Goal: Task Accomplishment & Management: Use online tool/utility

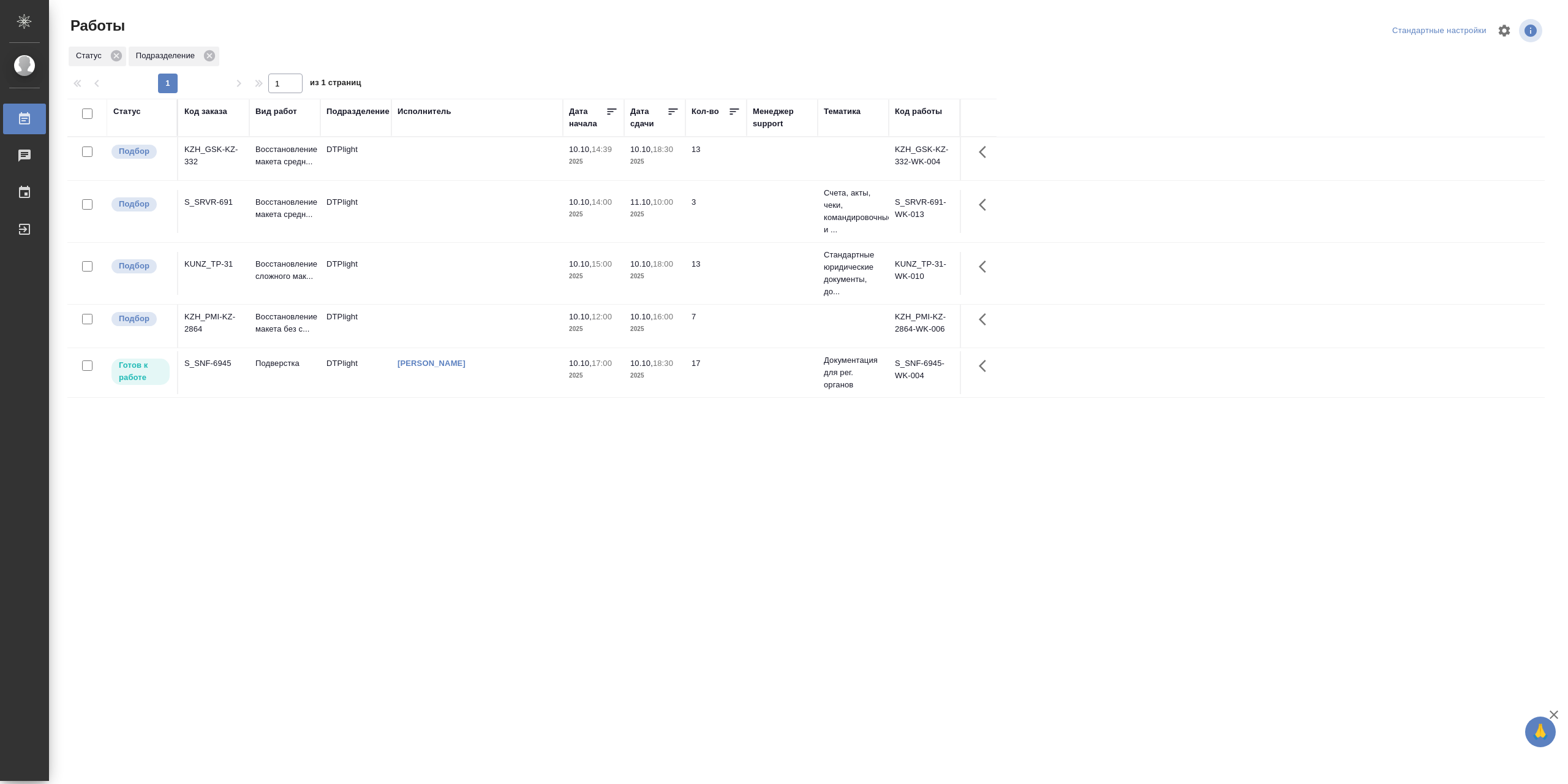
click at [432, 159] on td at bounding box center [476, 159] width 171 height 43
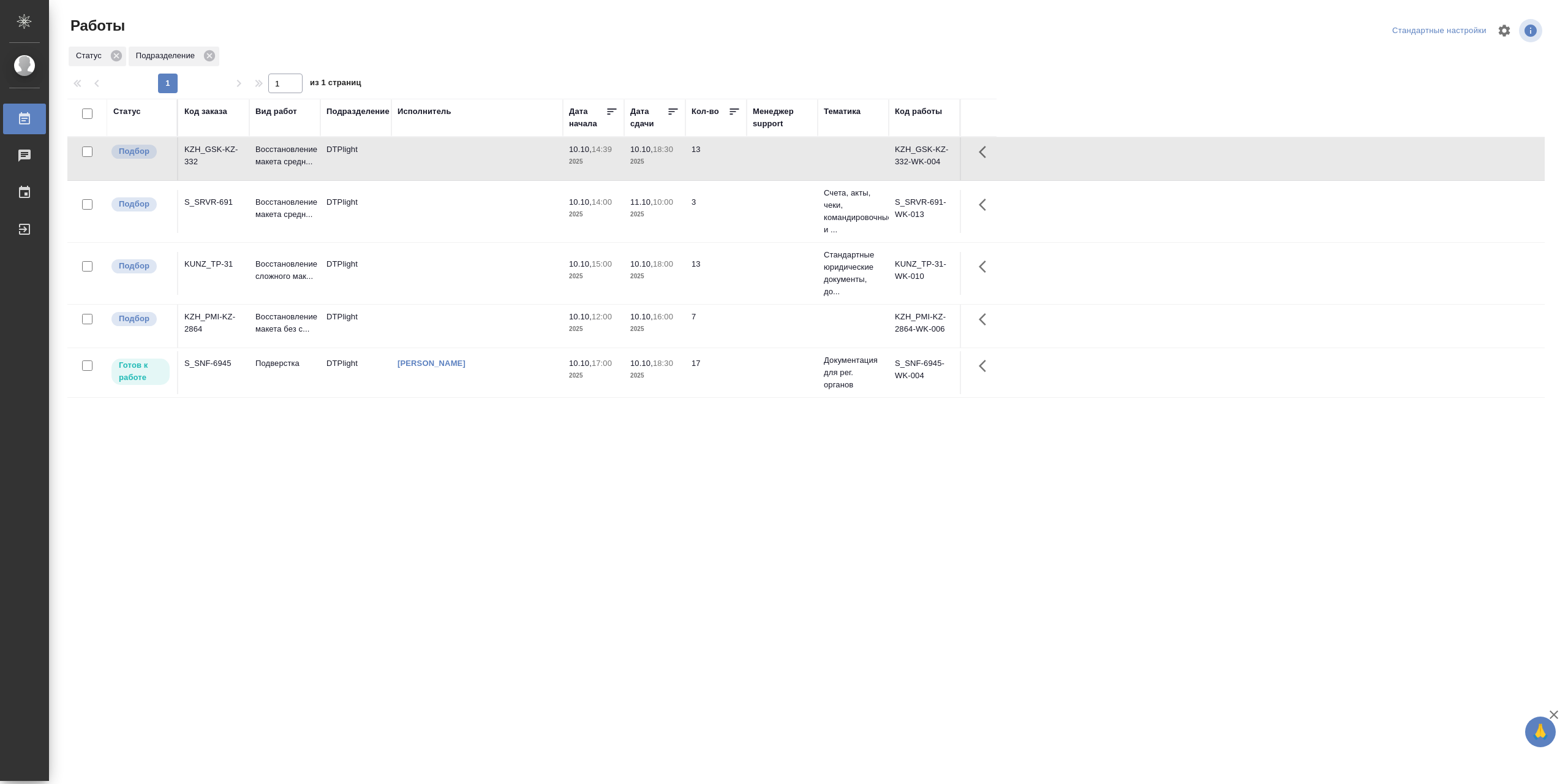
click at [432, 159] on td at bounding box center [476, 159] width 171 height 43
click at [408, 270] on td at bounding box center [476, 273] width 171 height 43
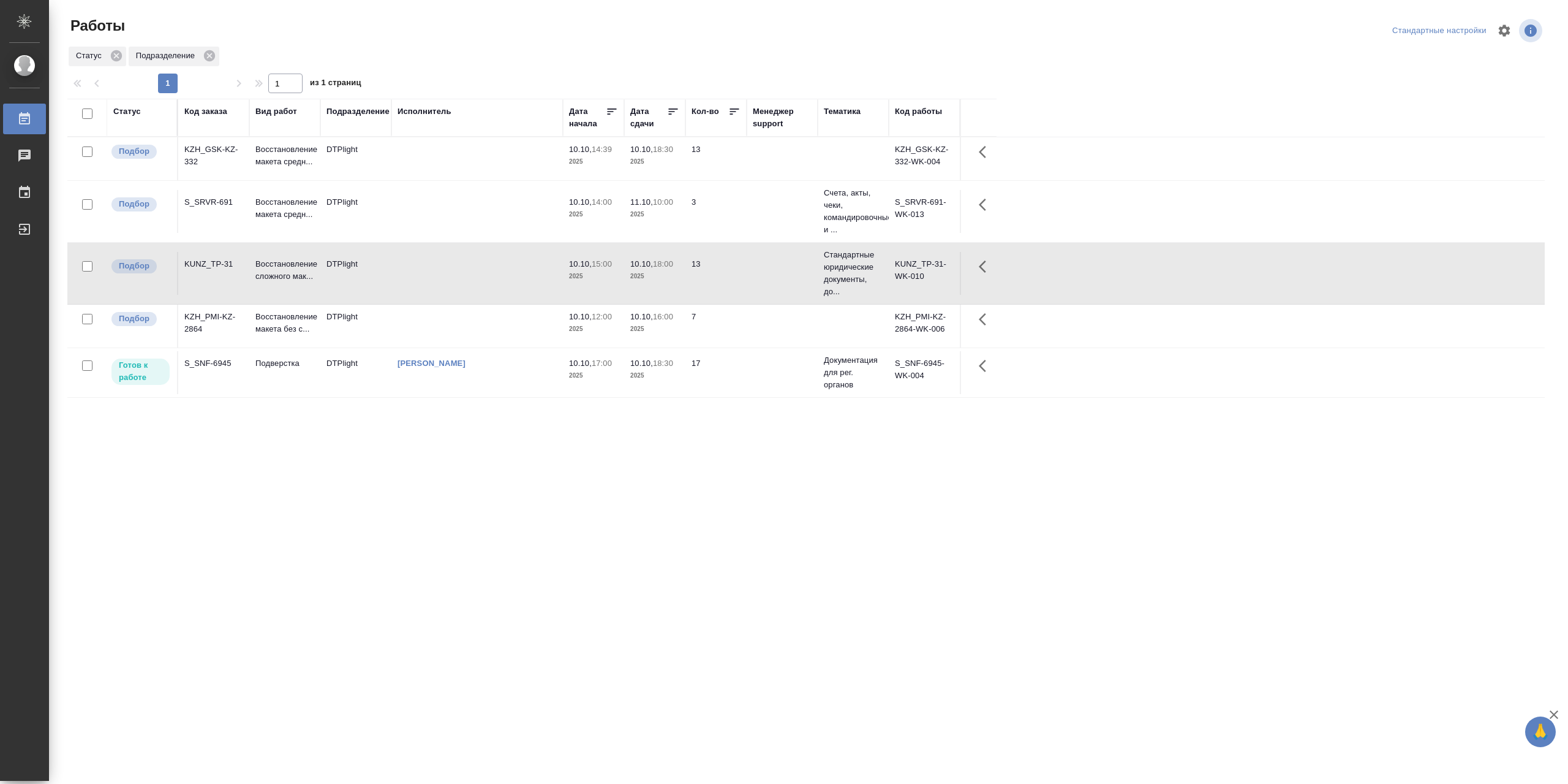
click at [408, 270] on td at bounding box center [476, 273] width 171 height 43
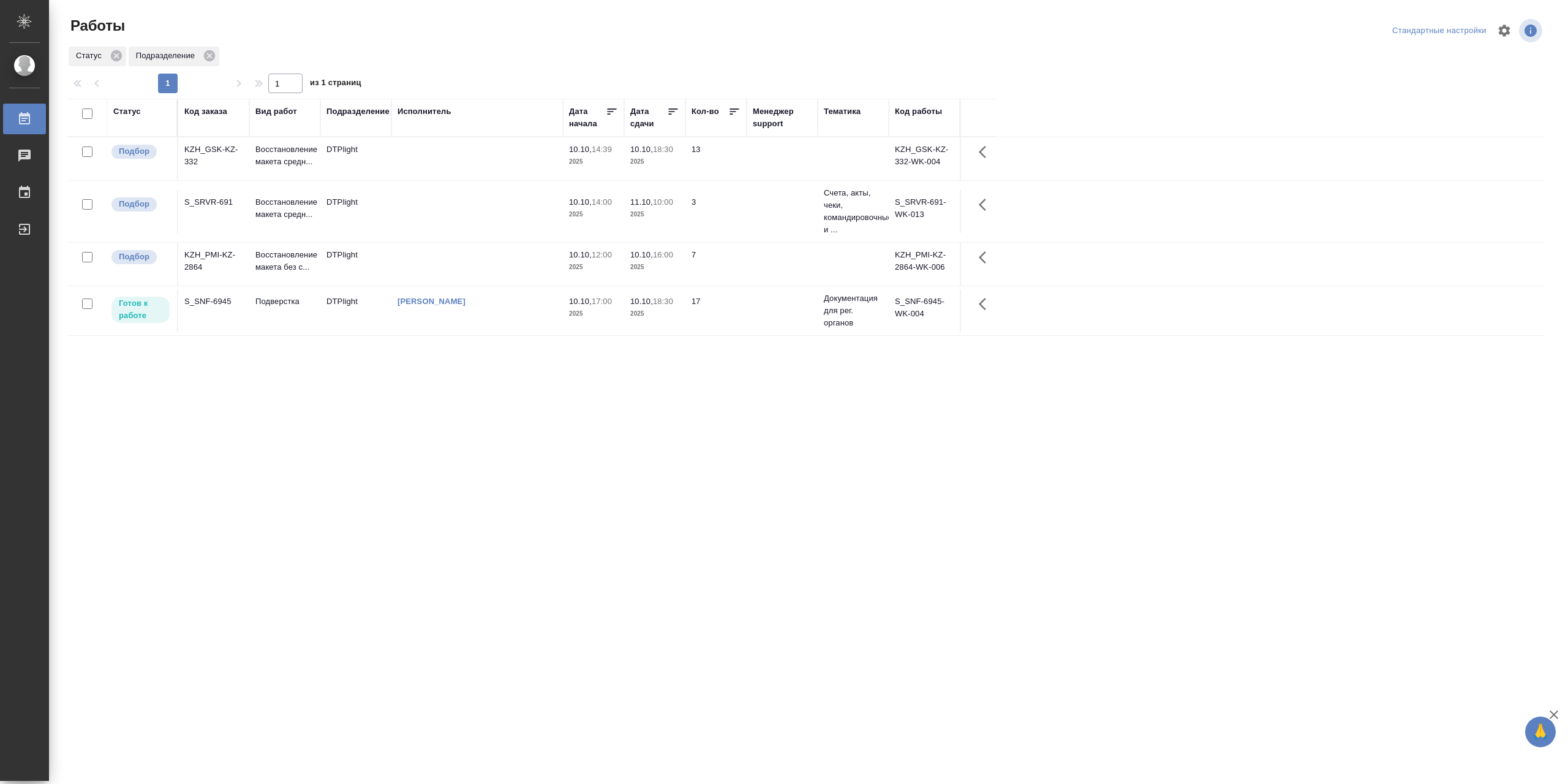
click at [488, 326] on td "[PERSON_NAME]" at bounding box center [476, 311] width 171 height 43
click at [487, 327] on td "[PERSON_NAME]" at bounding box center [476, 311] width 171 height 43
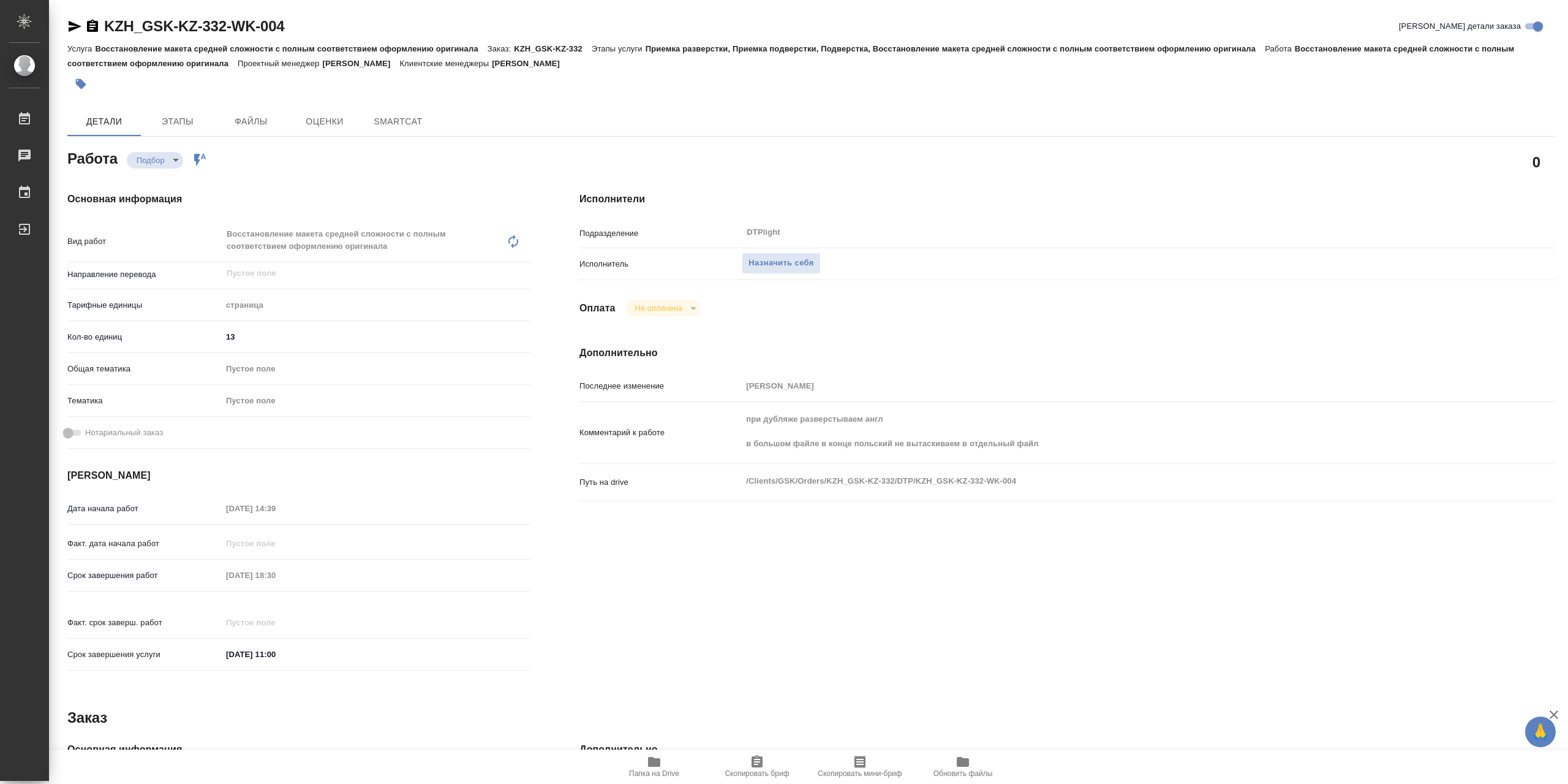
type textarea "x"
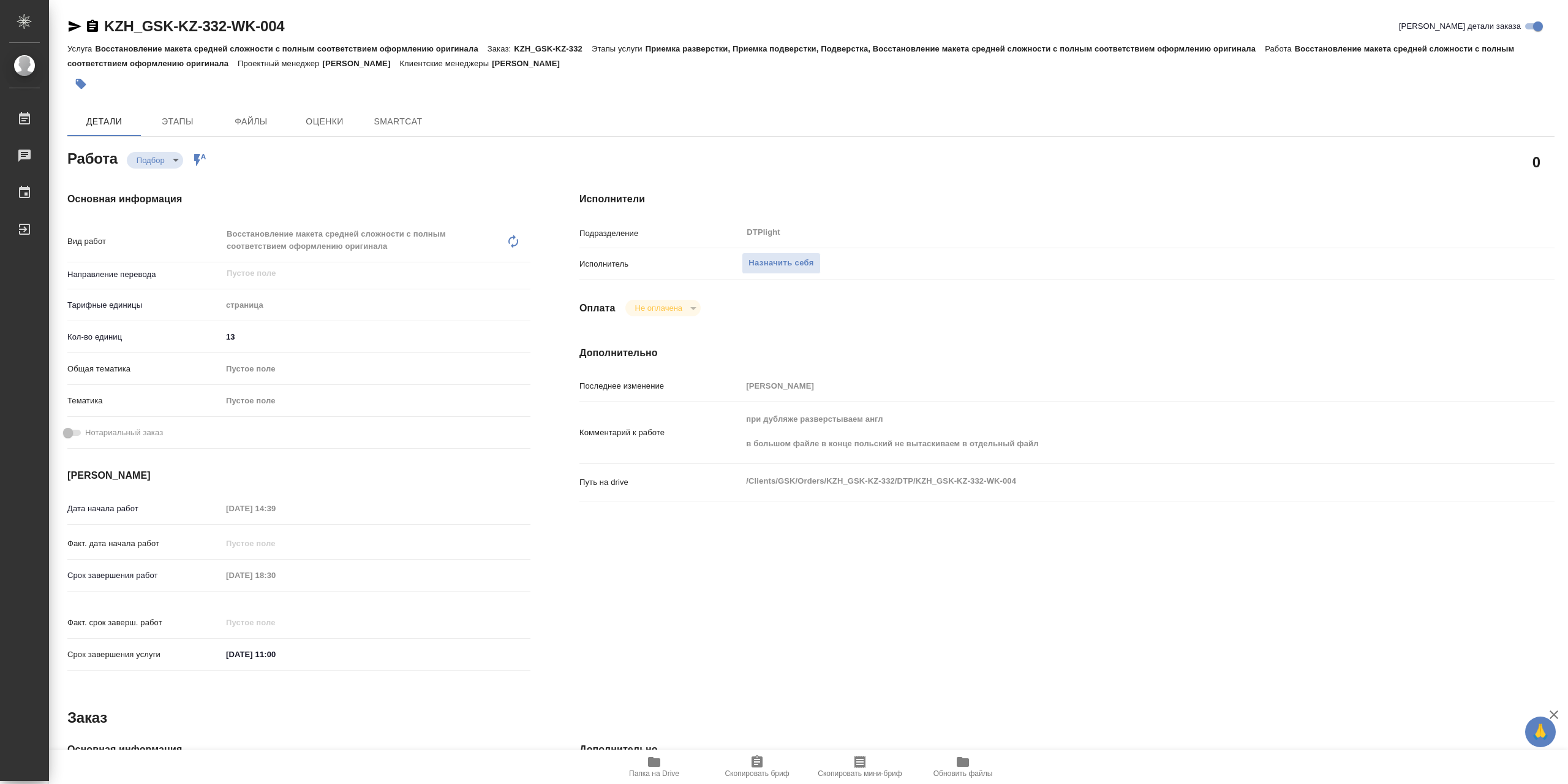
type textarea "x"
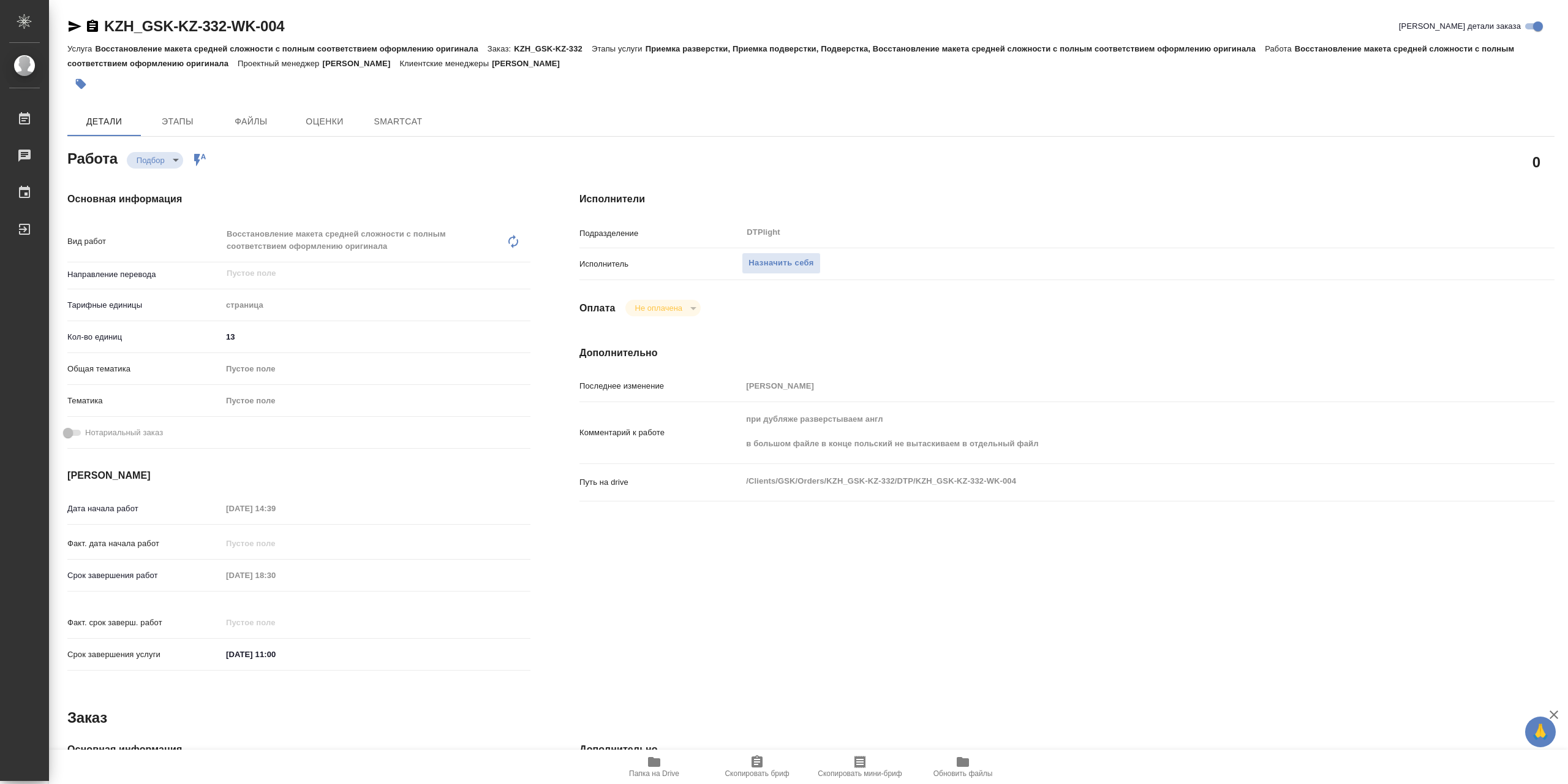
type textarea "x"
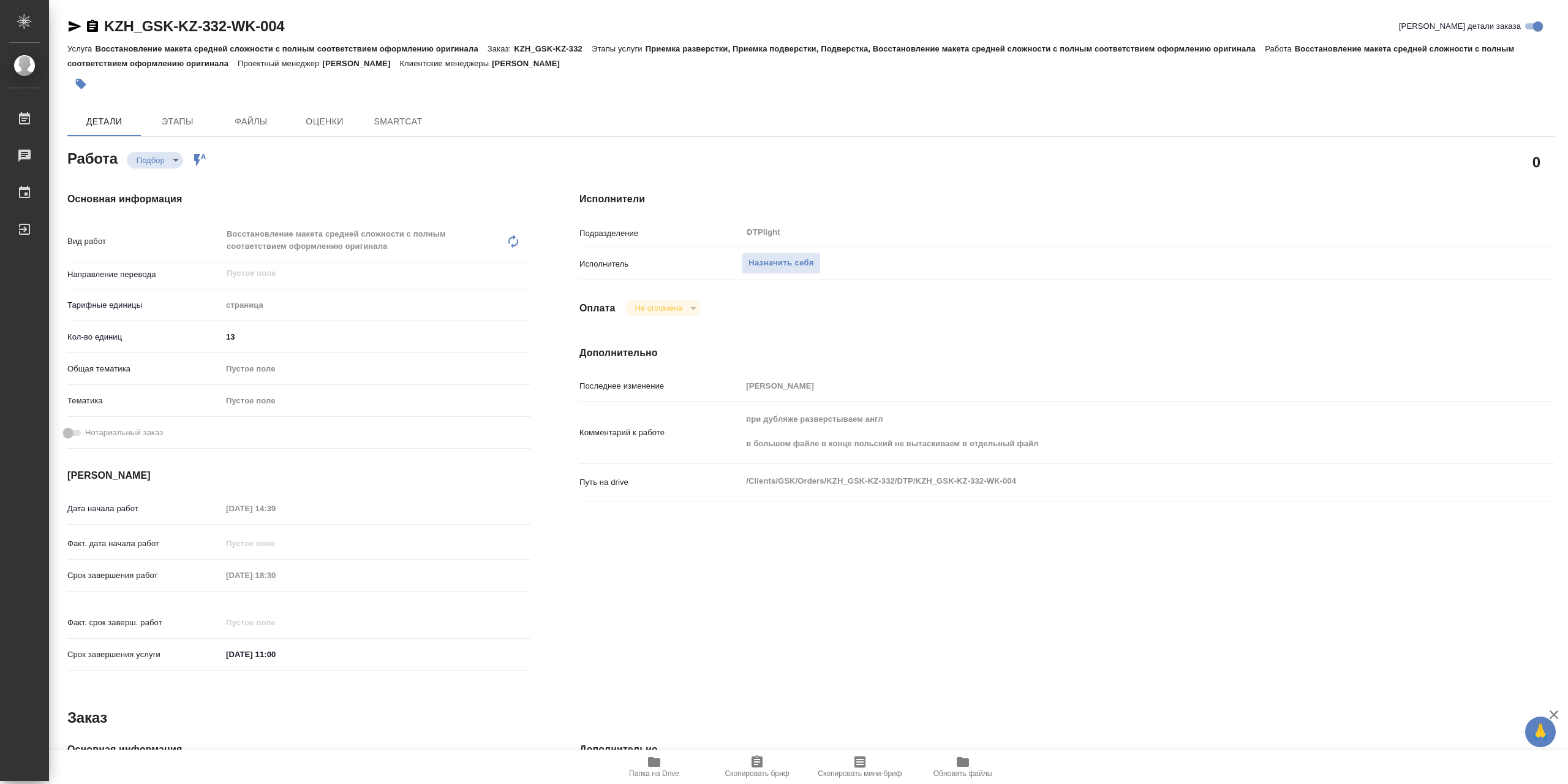
type textarea "x"
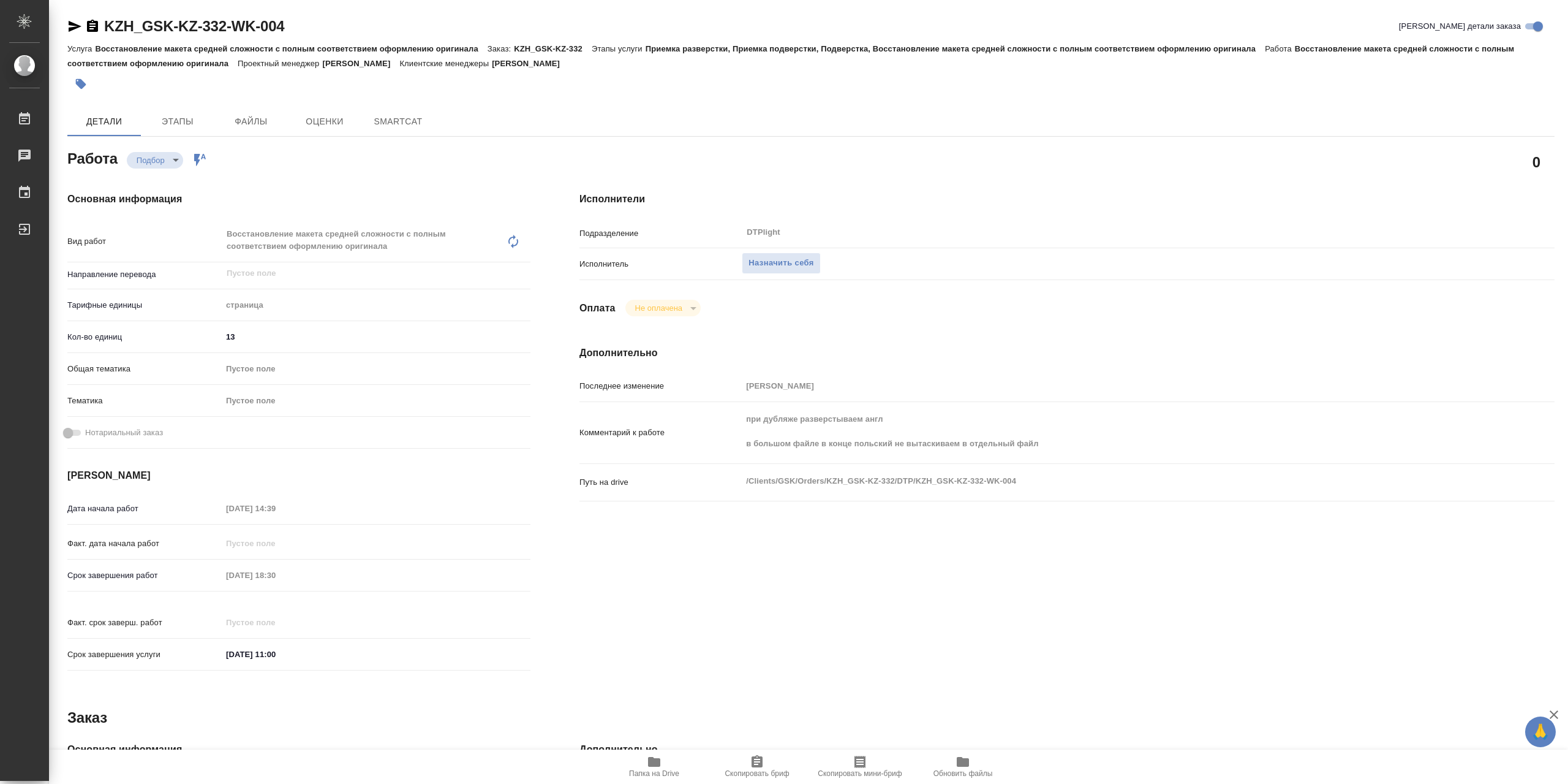
type textarea "x"
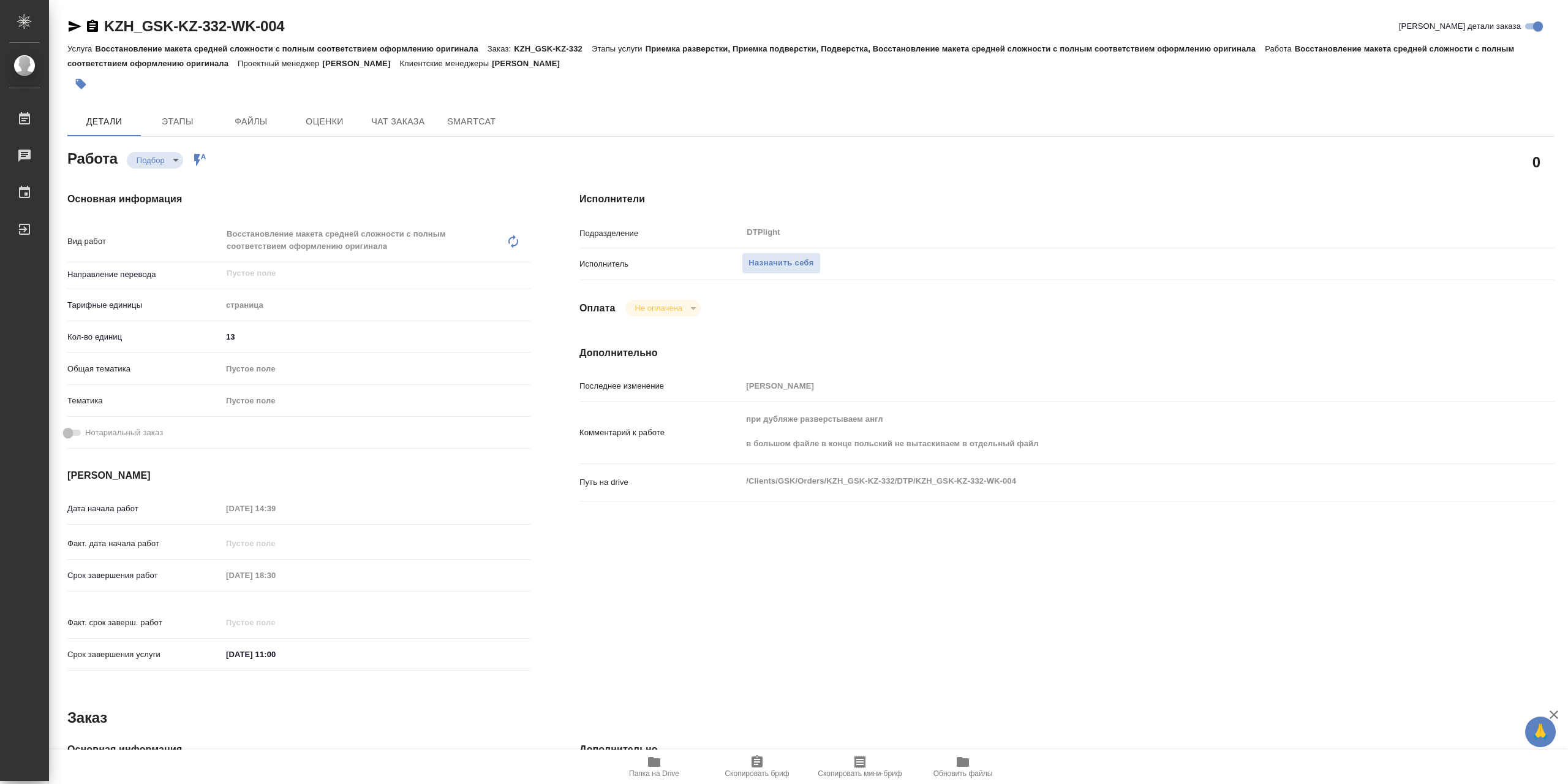
type textarea "x"
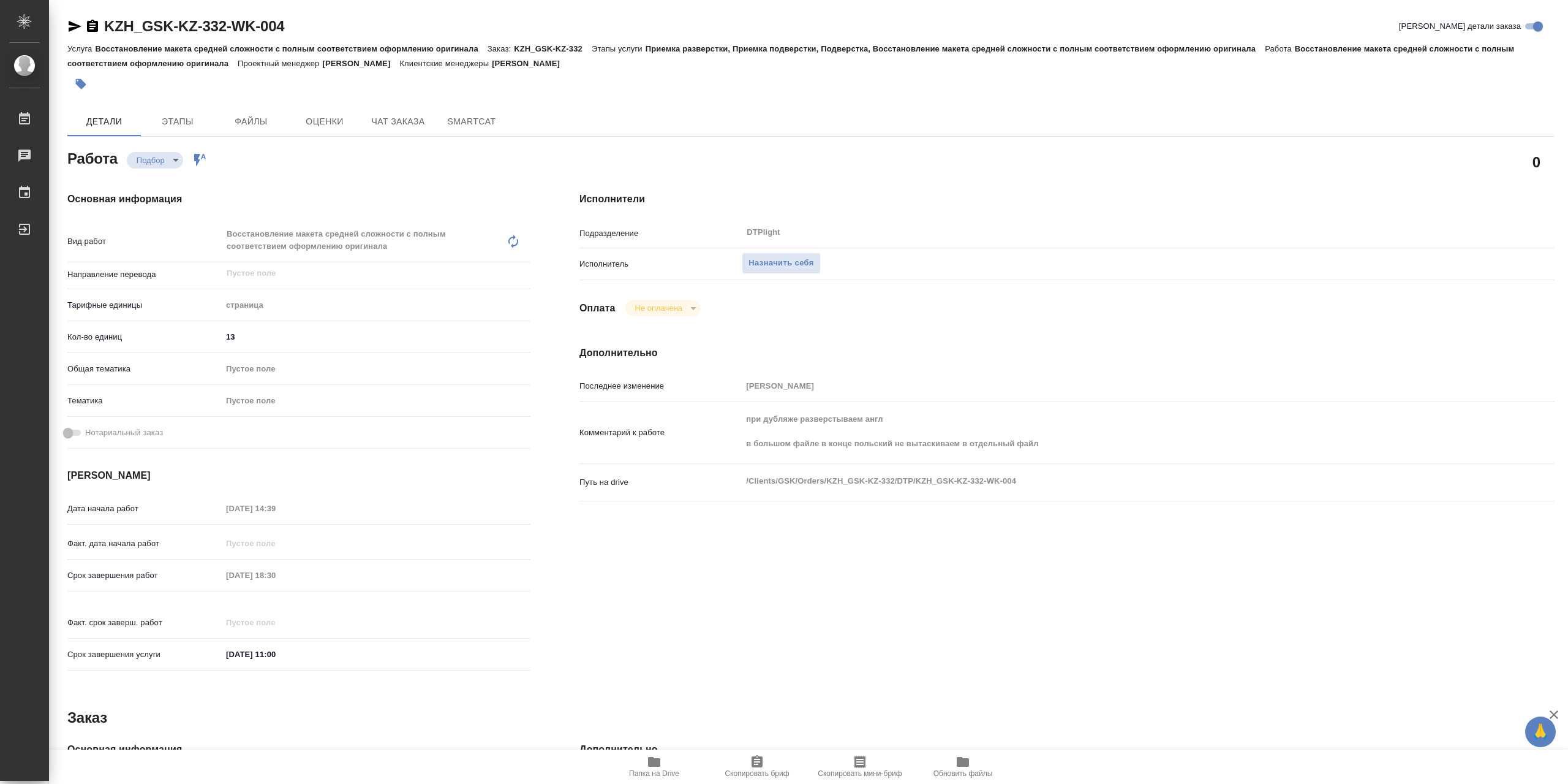
type textarea "x"
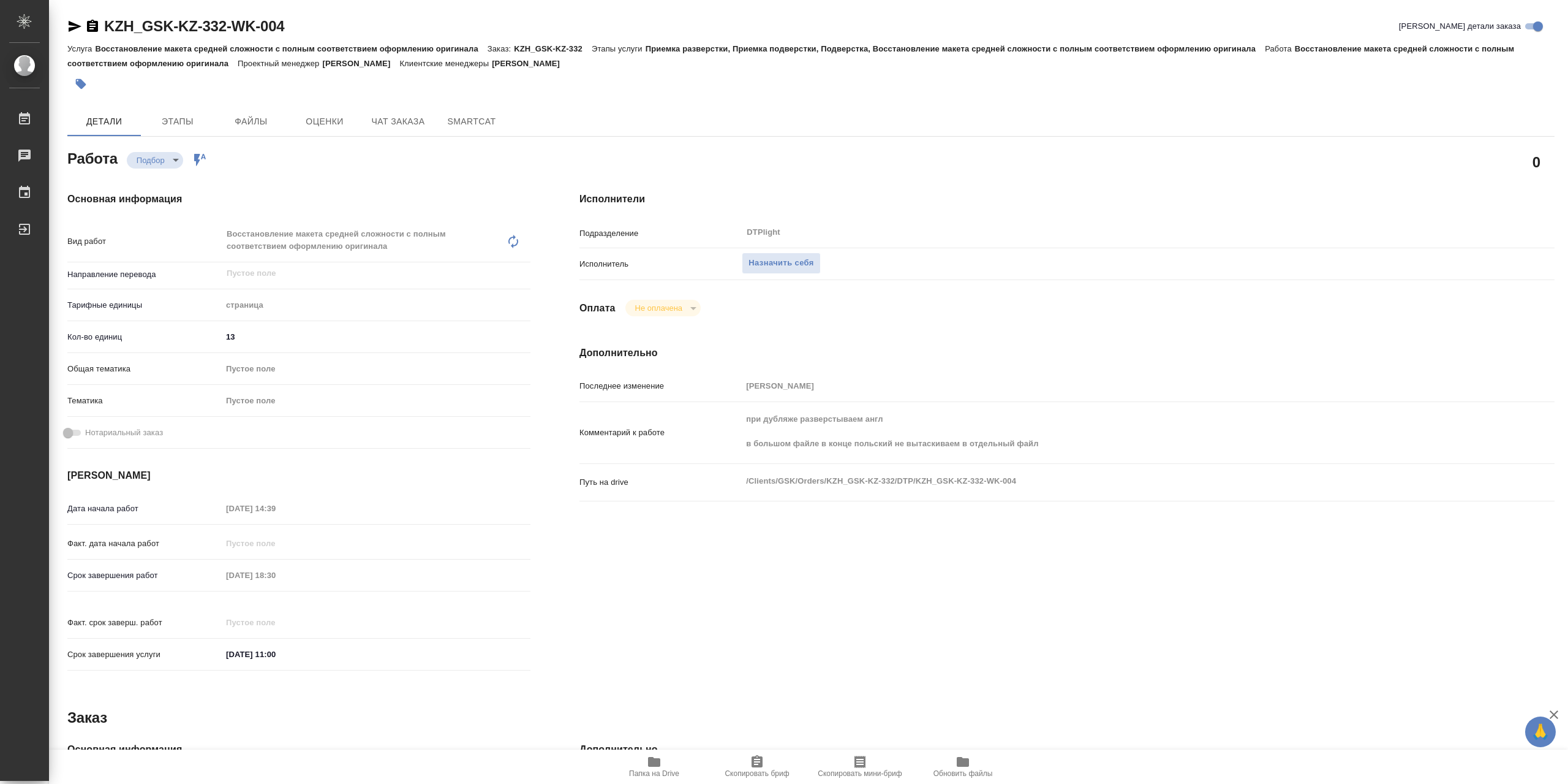
click at [662, 764] on icon "button" at bounding box center [654, 762] width 15 height 15
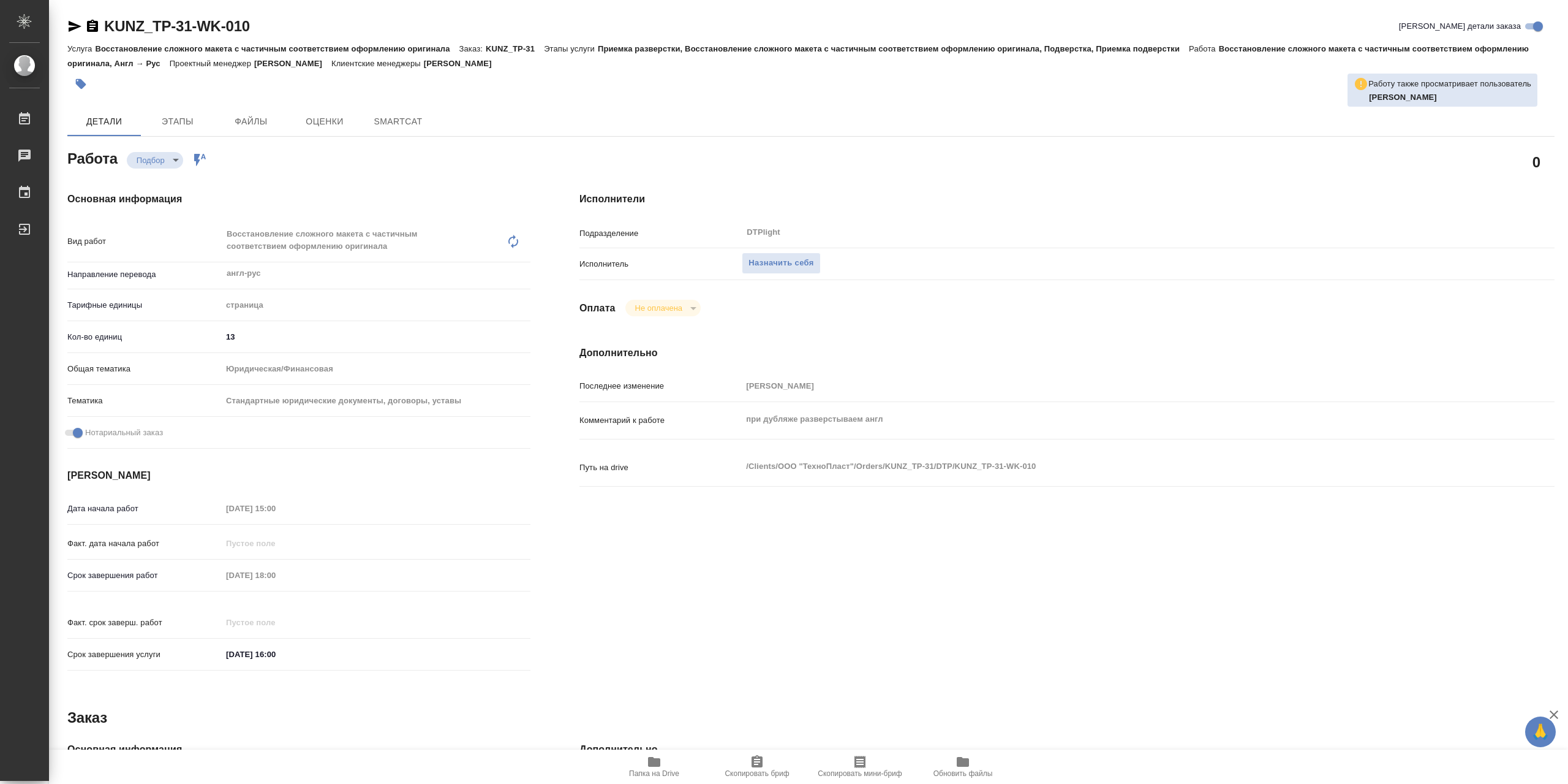
type textarea "x"
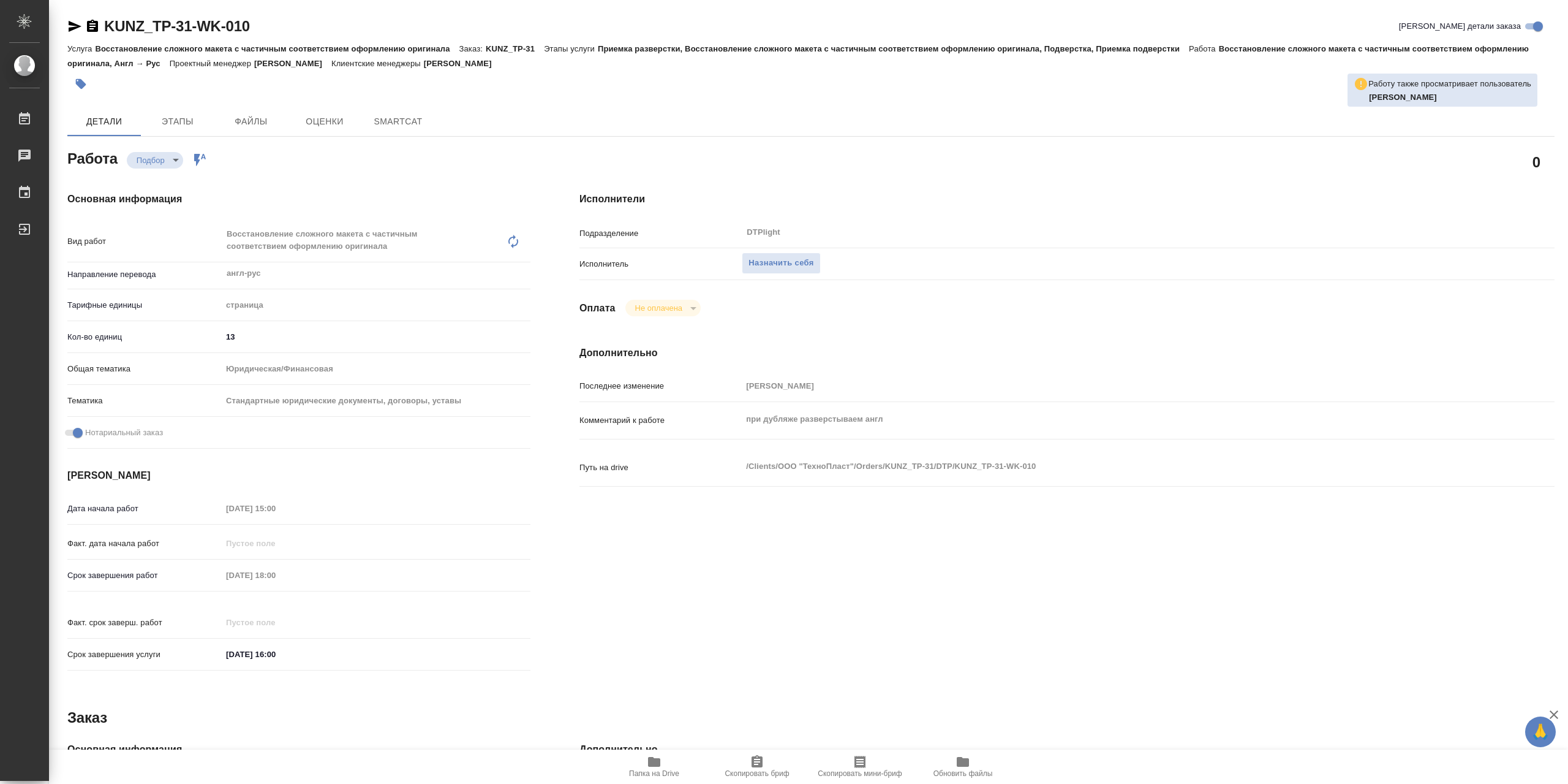
type textarea "x"
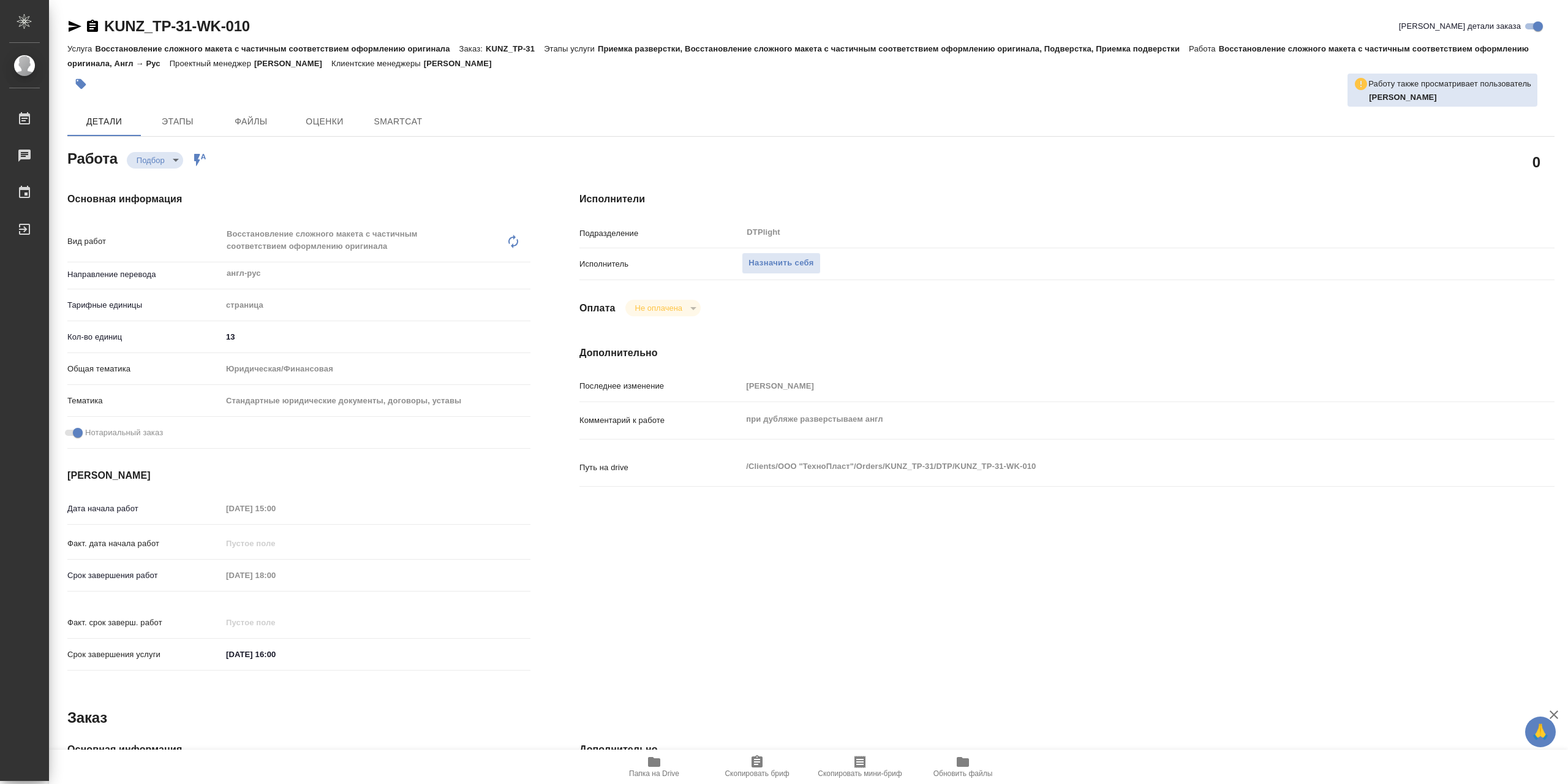
type textarea "x"
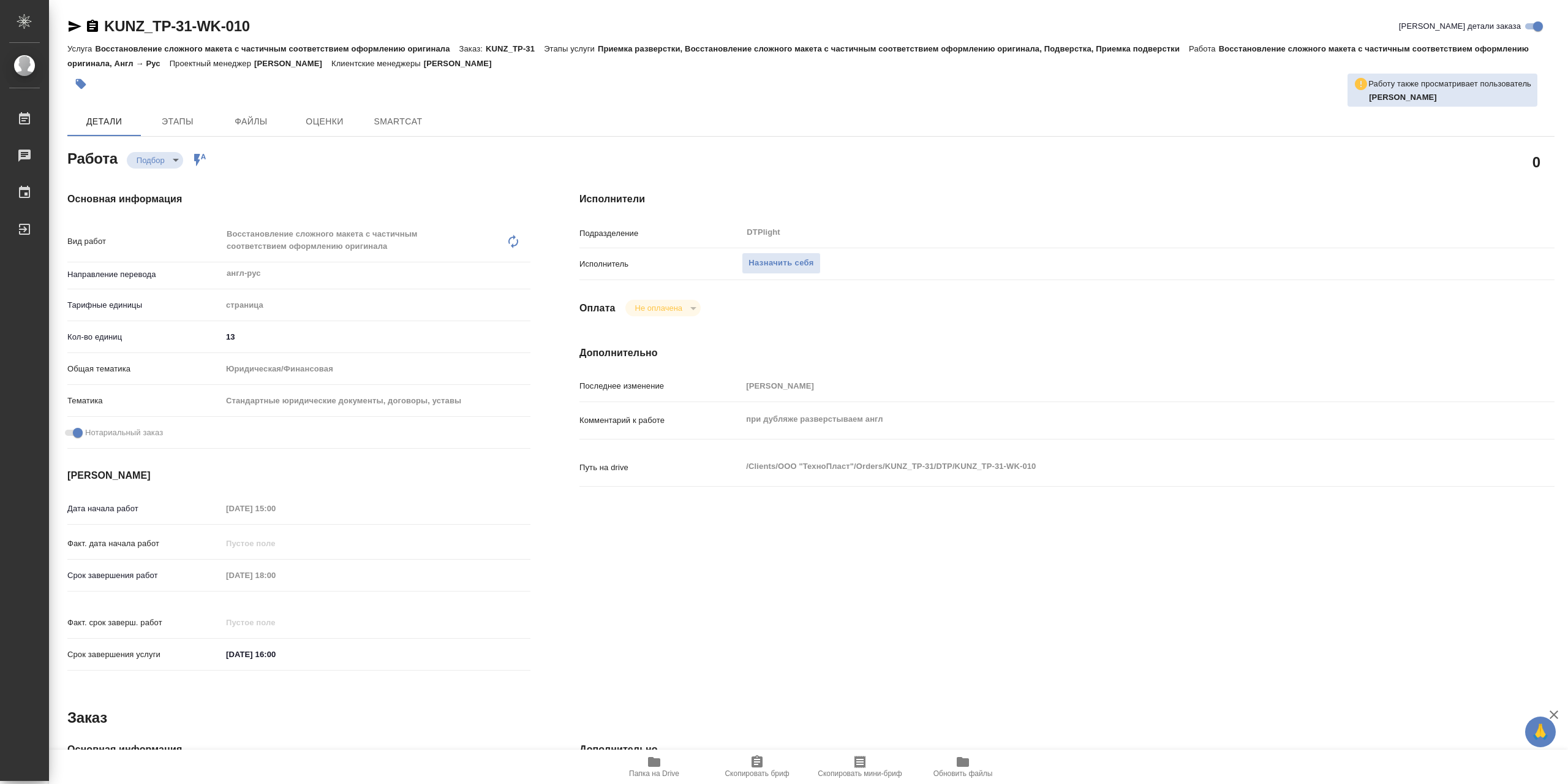
type textarea "x"
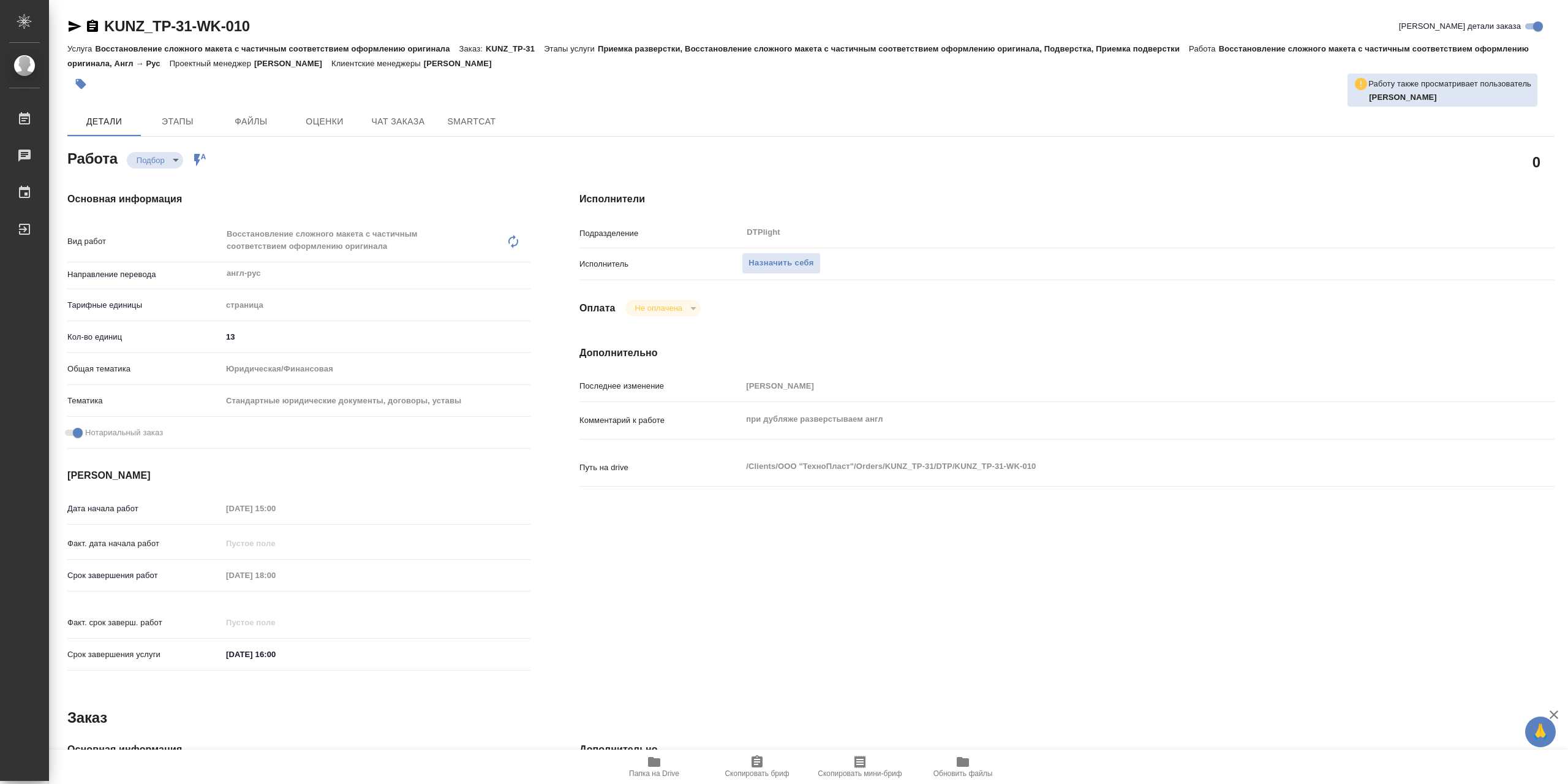
click at [660, 762] on icon "button" at bounding box center [654, 762] width 12 height 10
type textarea "x"
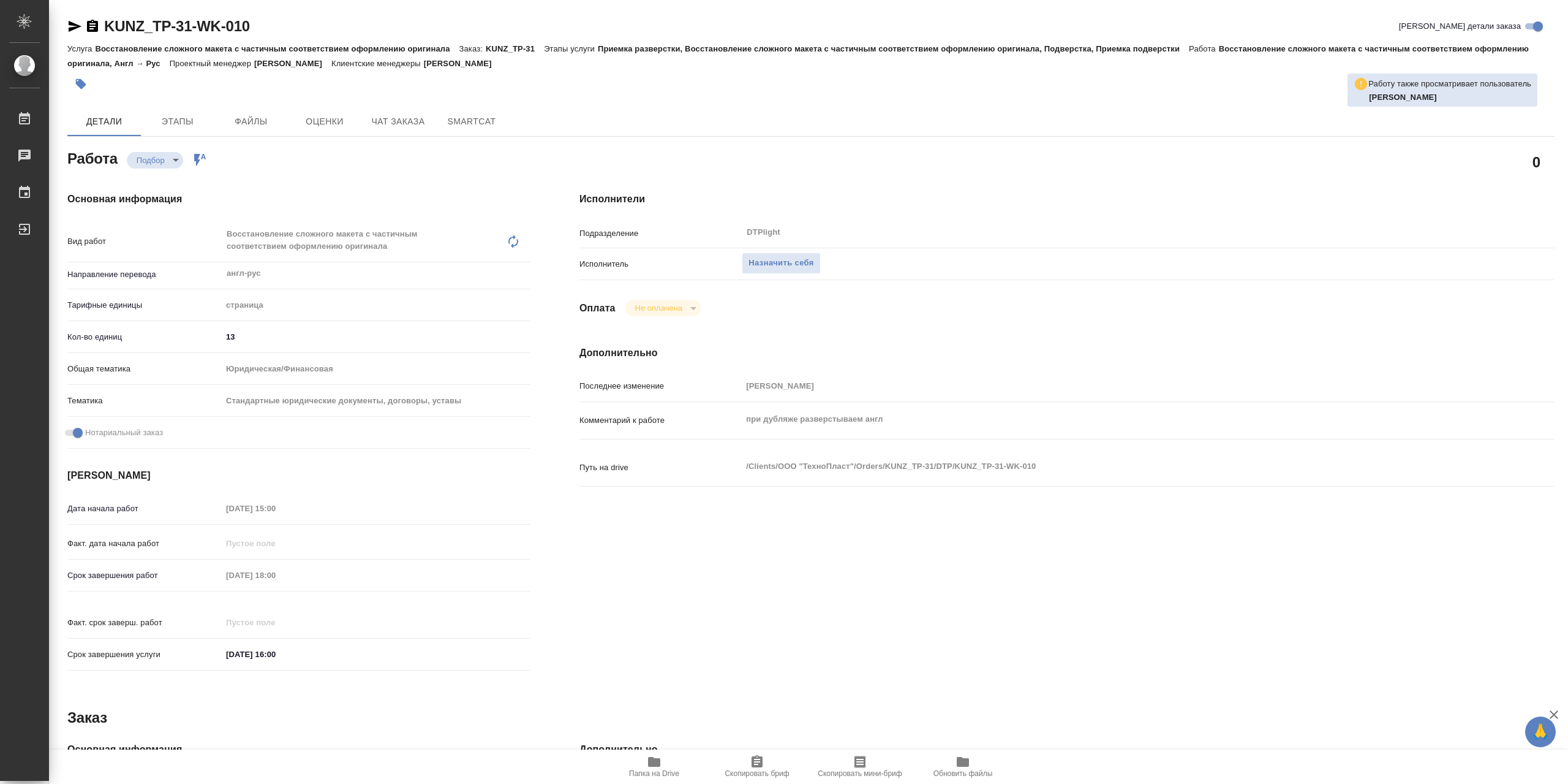
type textarea "x"
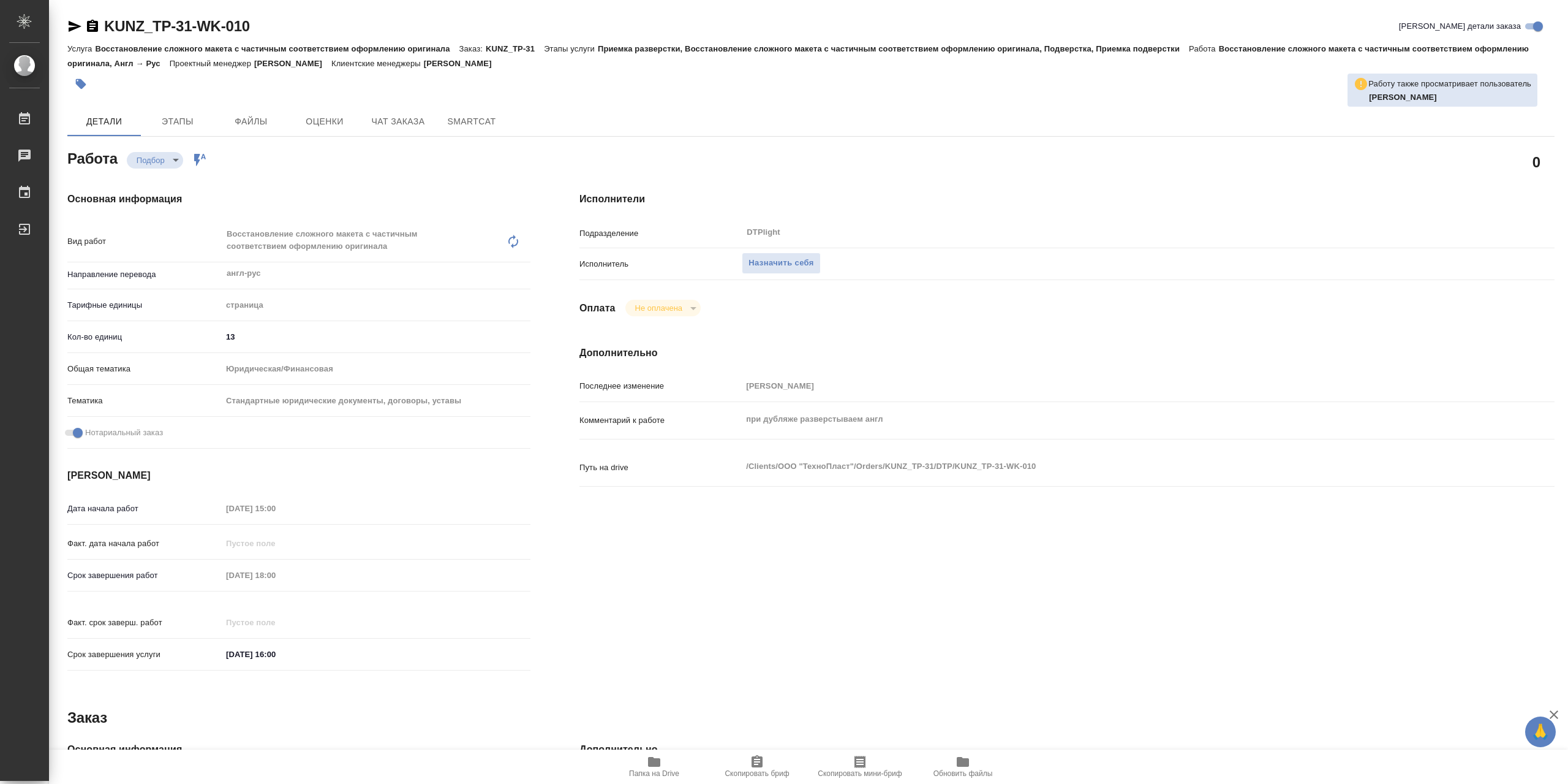
type textarea "x"
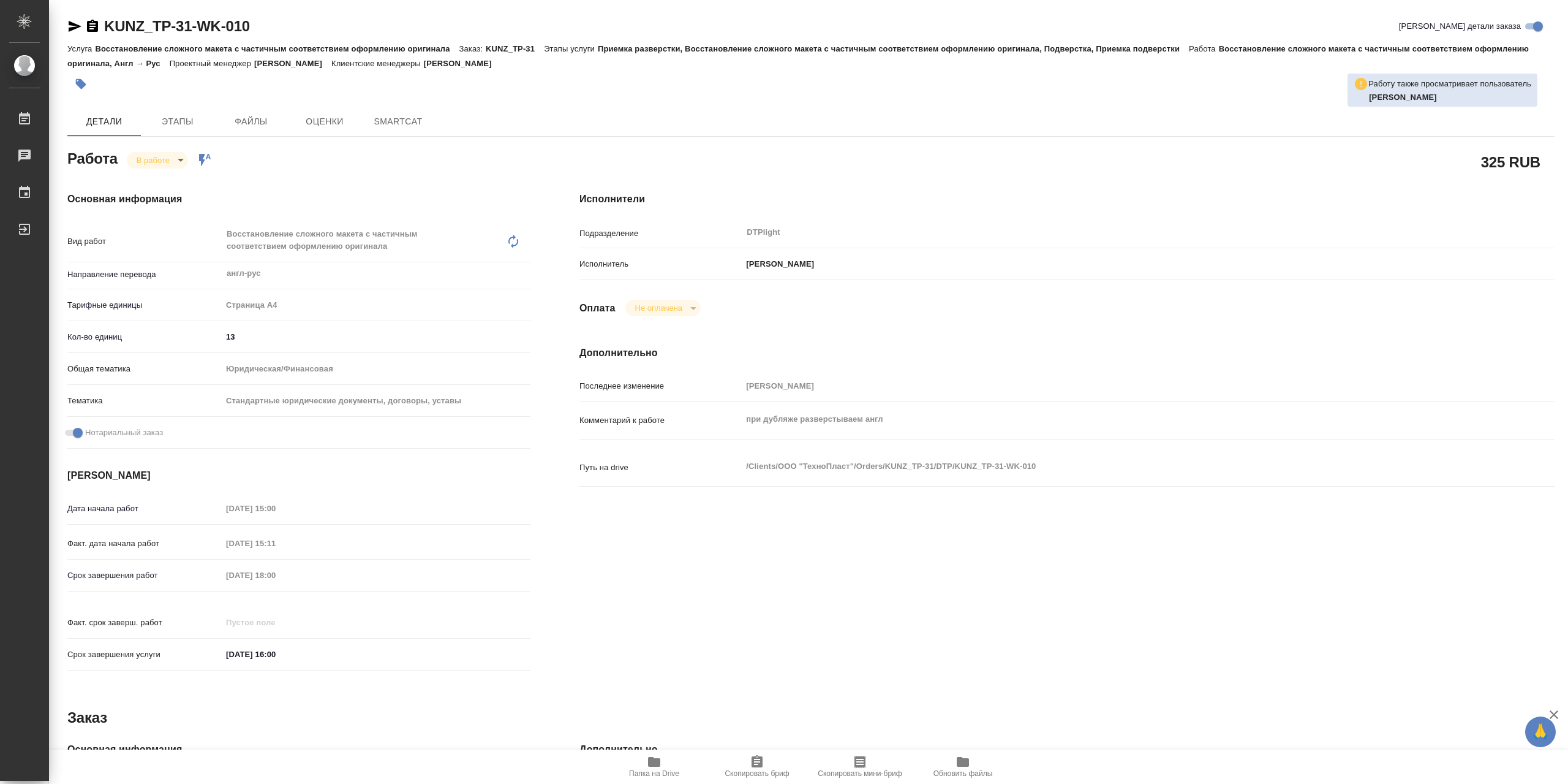
type textarea "x"
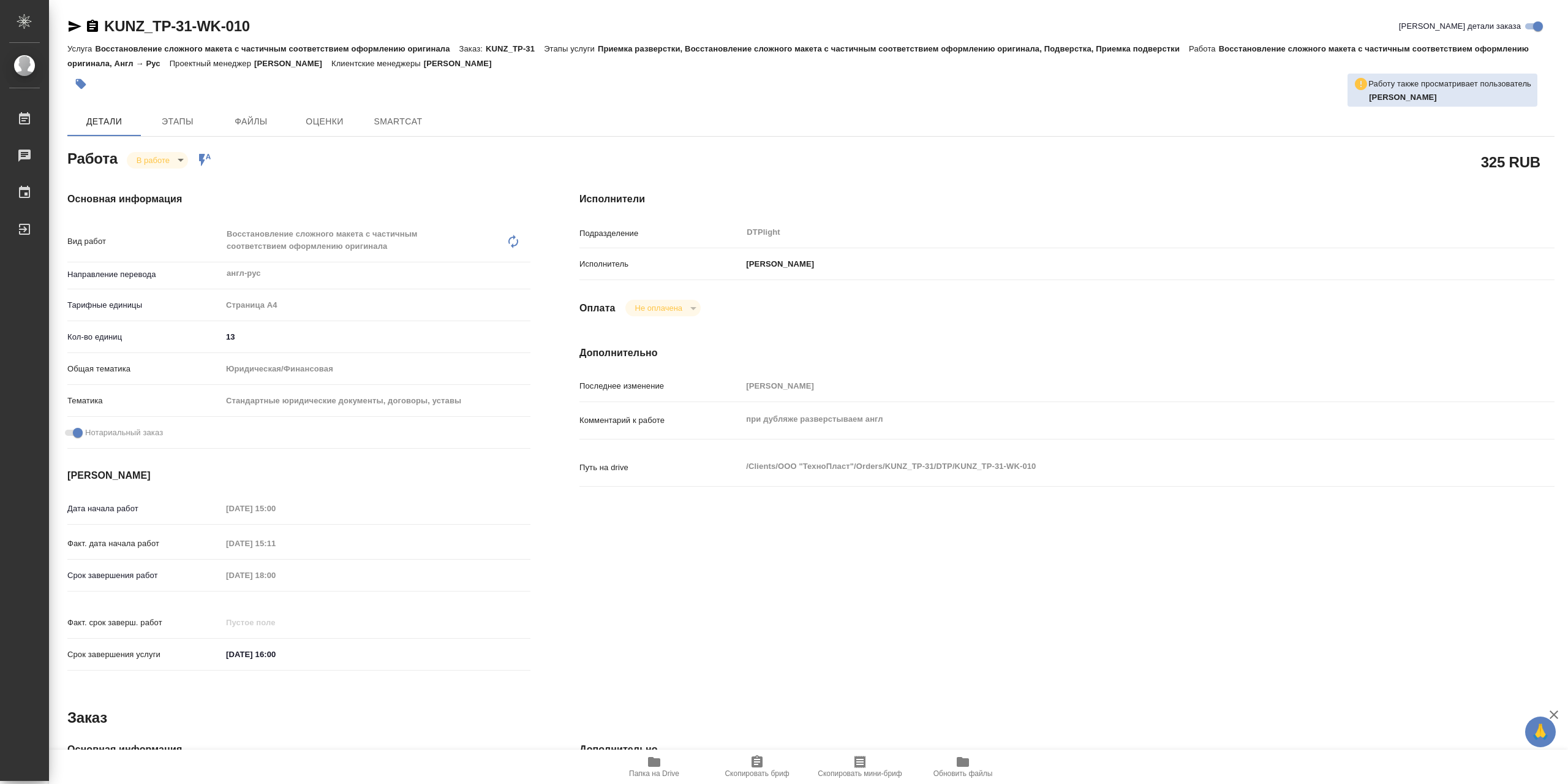
type textarea "x"
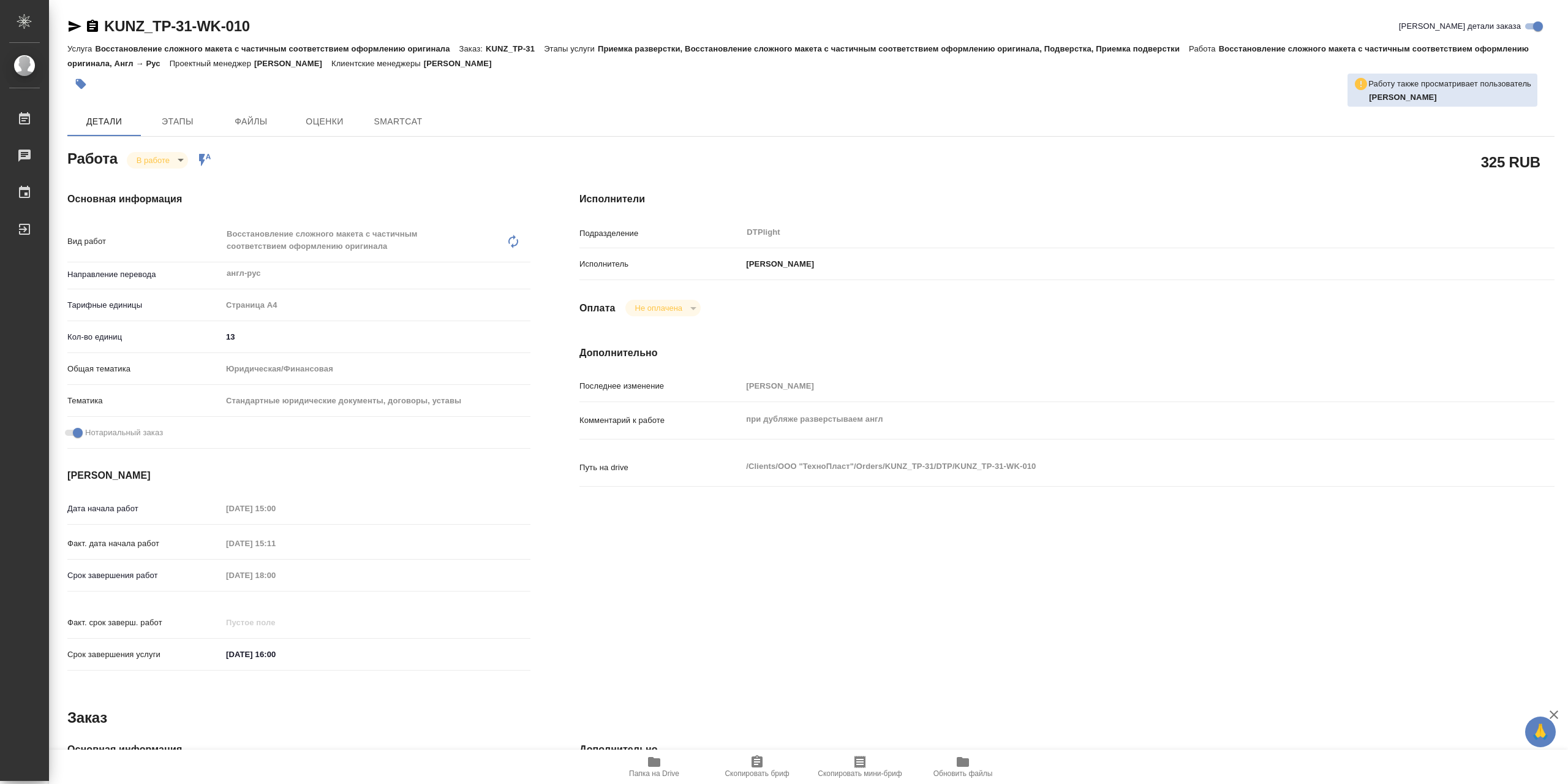
type textarea "x"
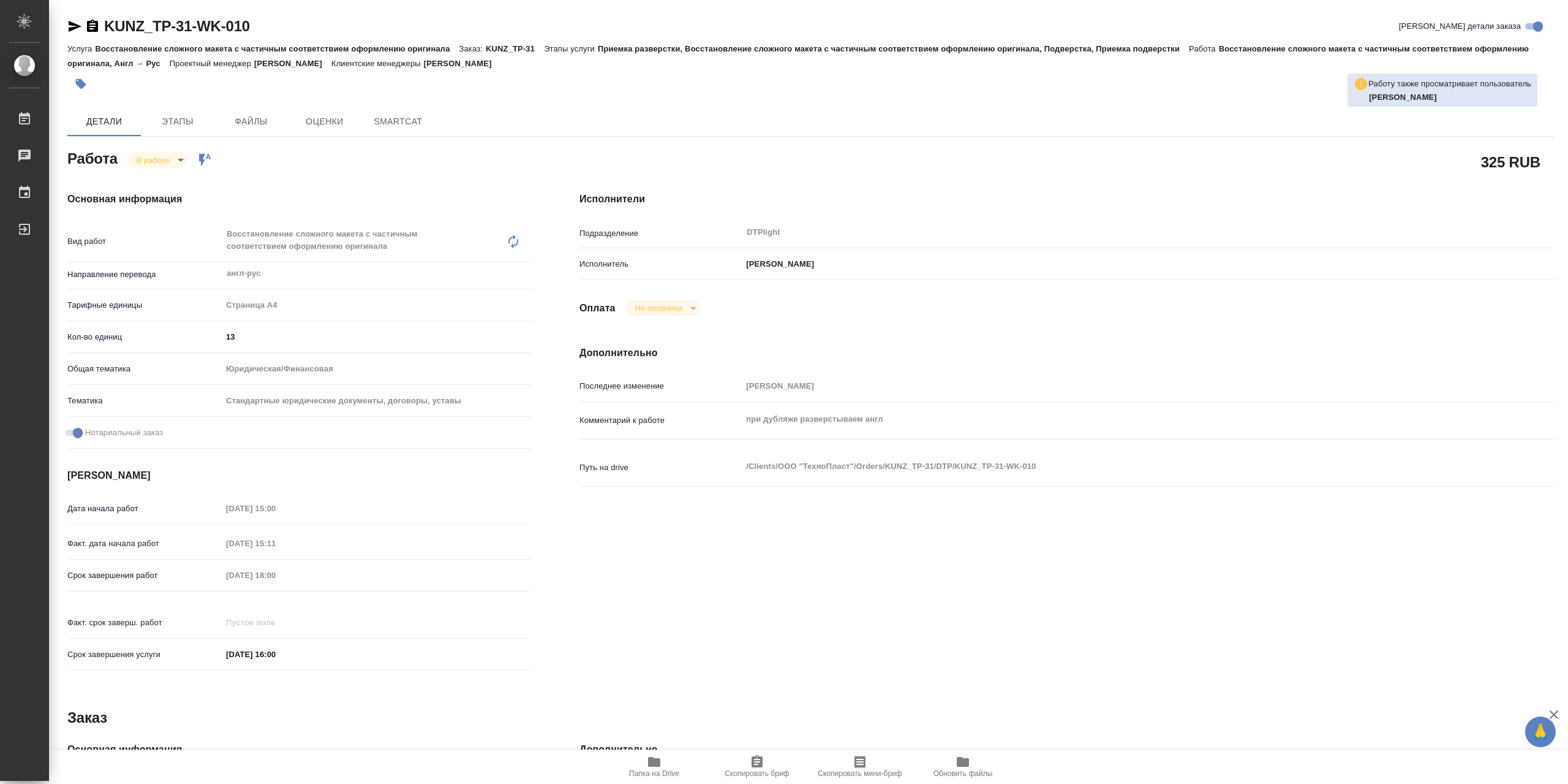
type textarea "x"
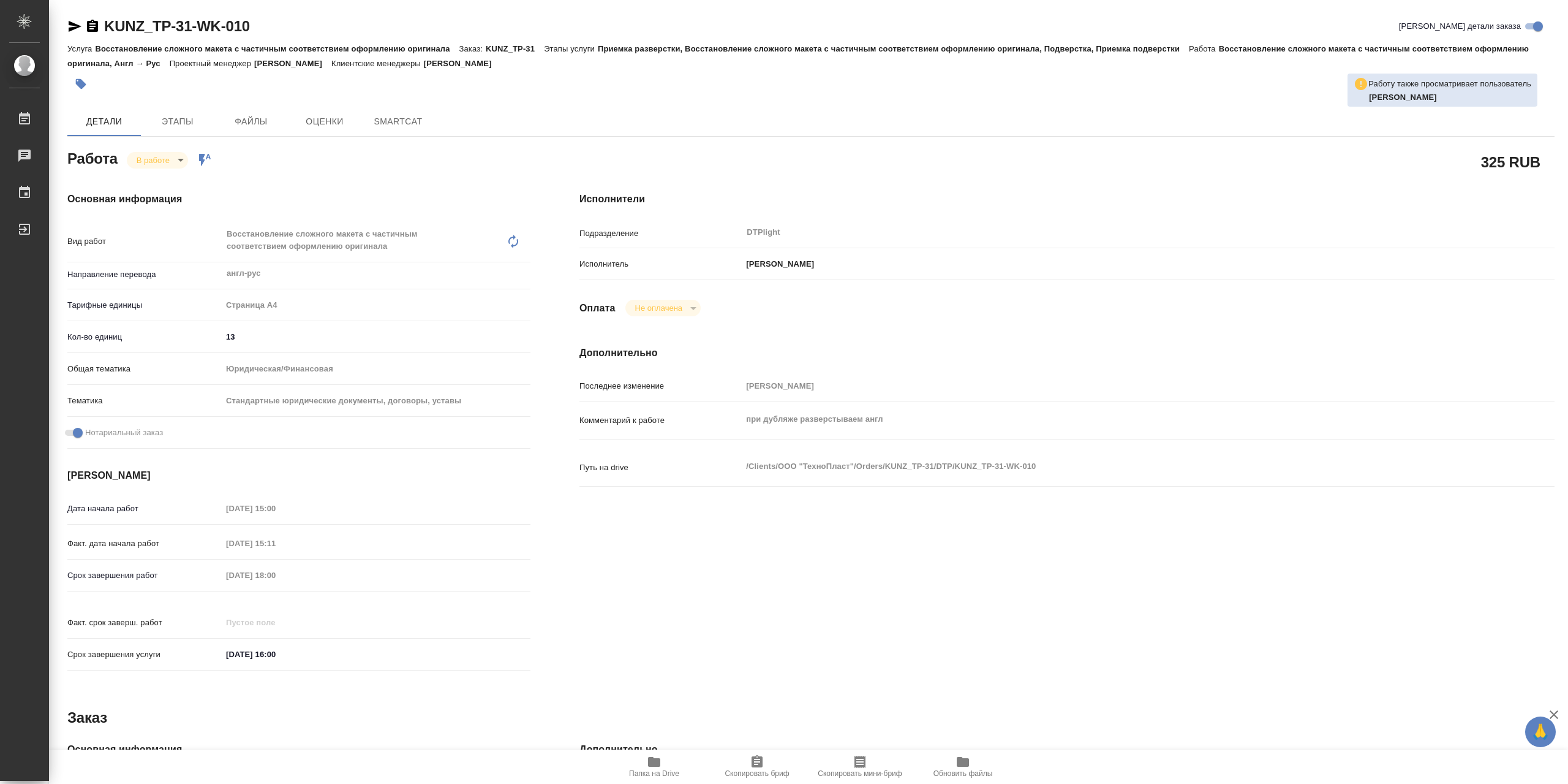
type textarea "x"
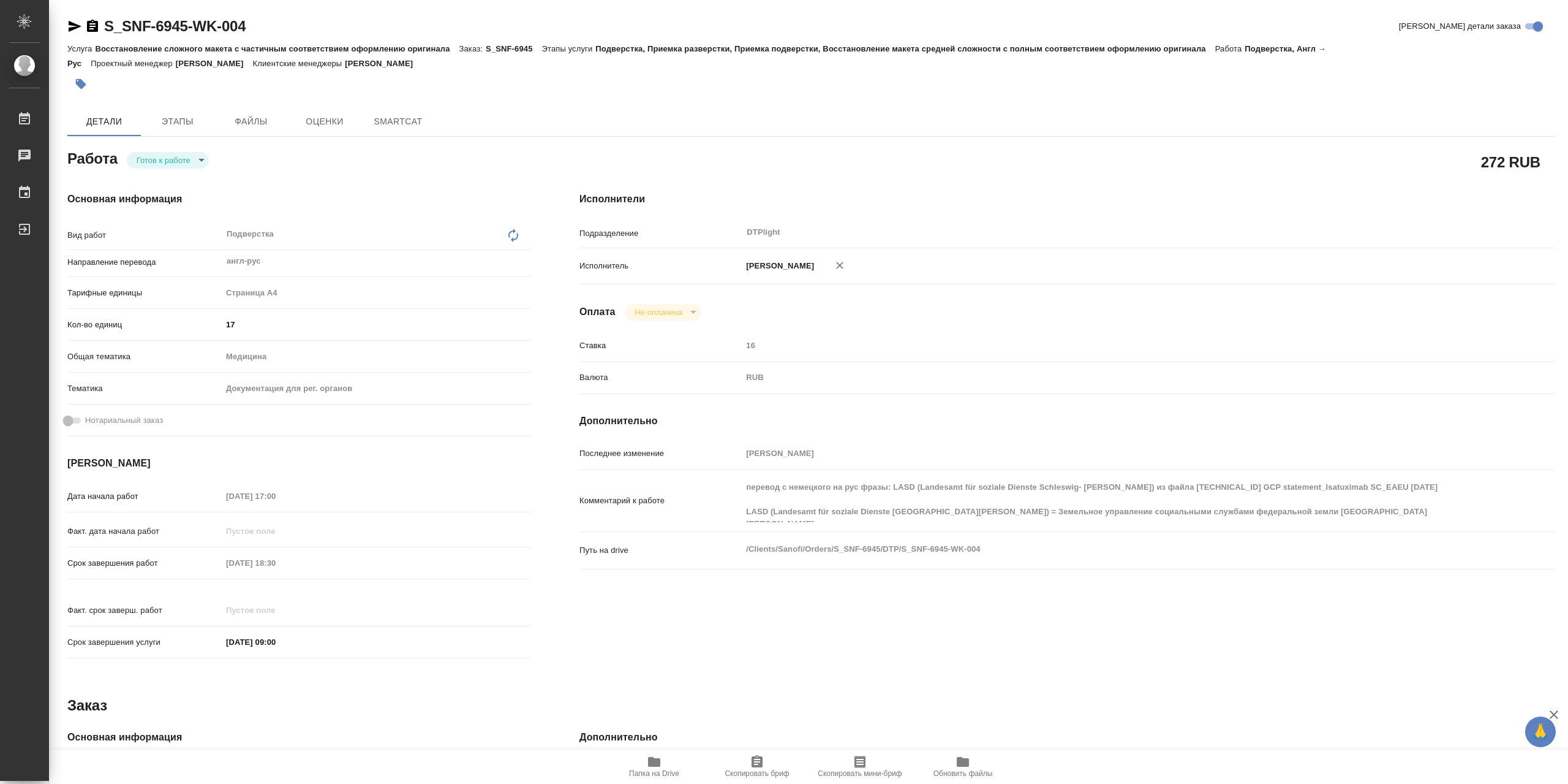
type textarea "x"
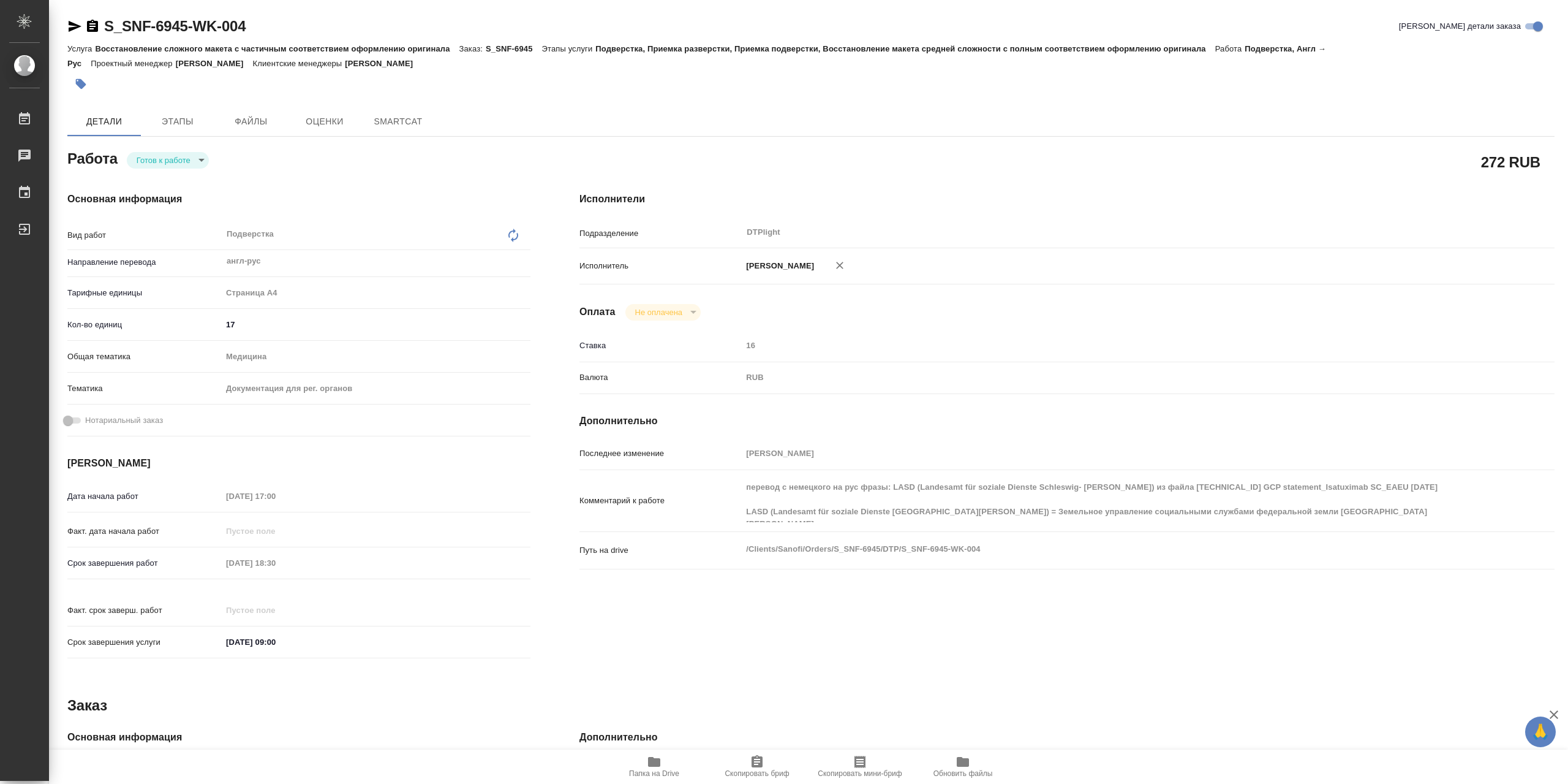
type textarea "x"
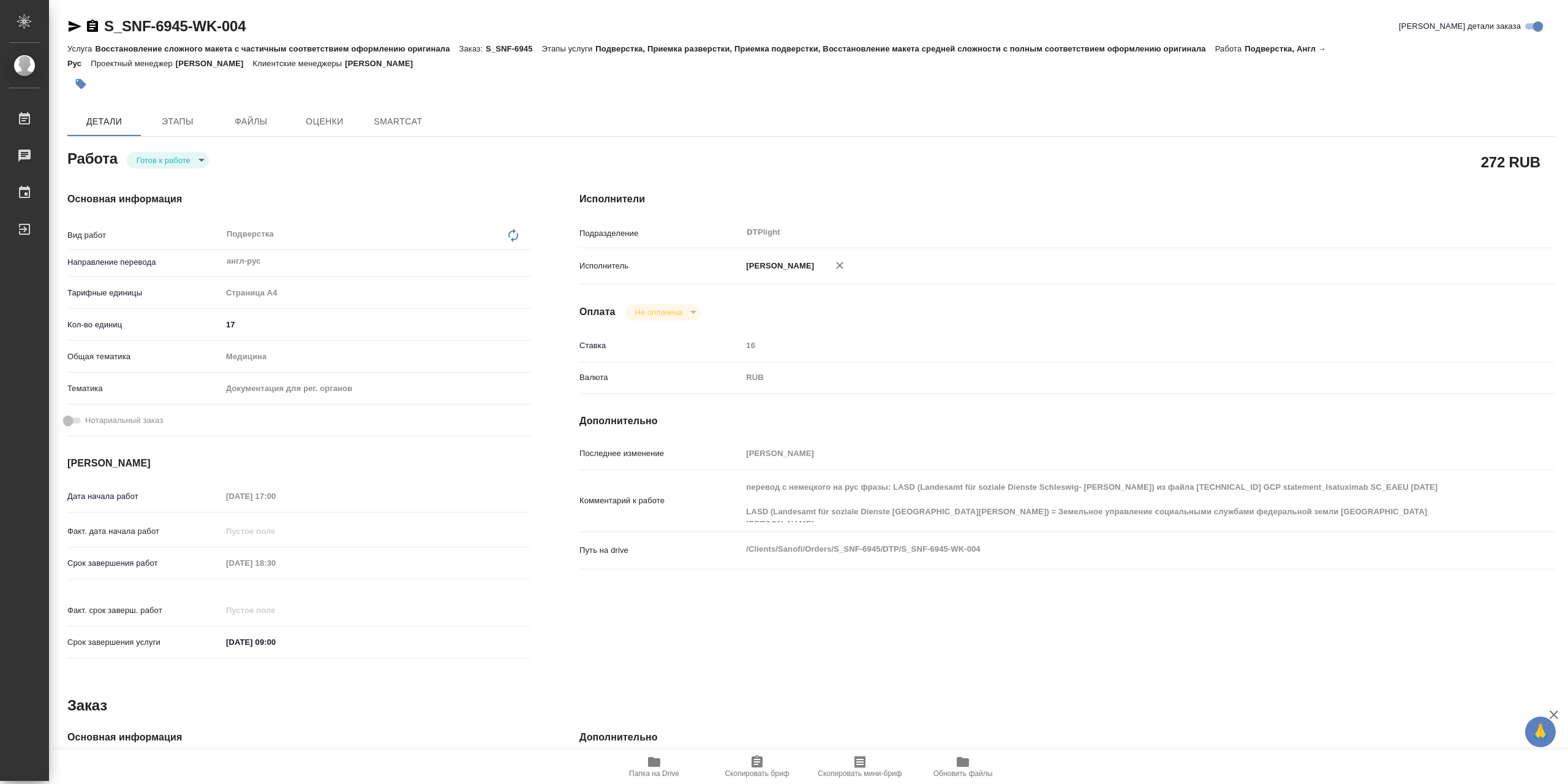
type textarea "x"
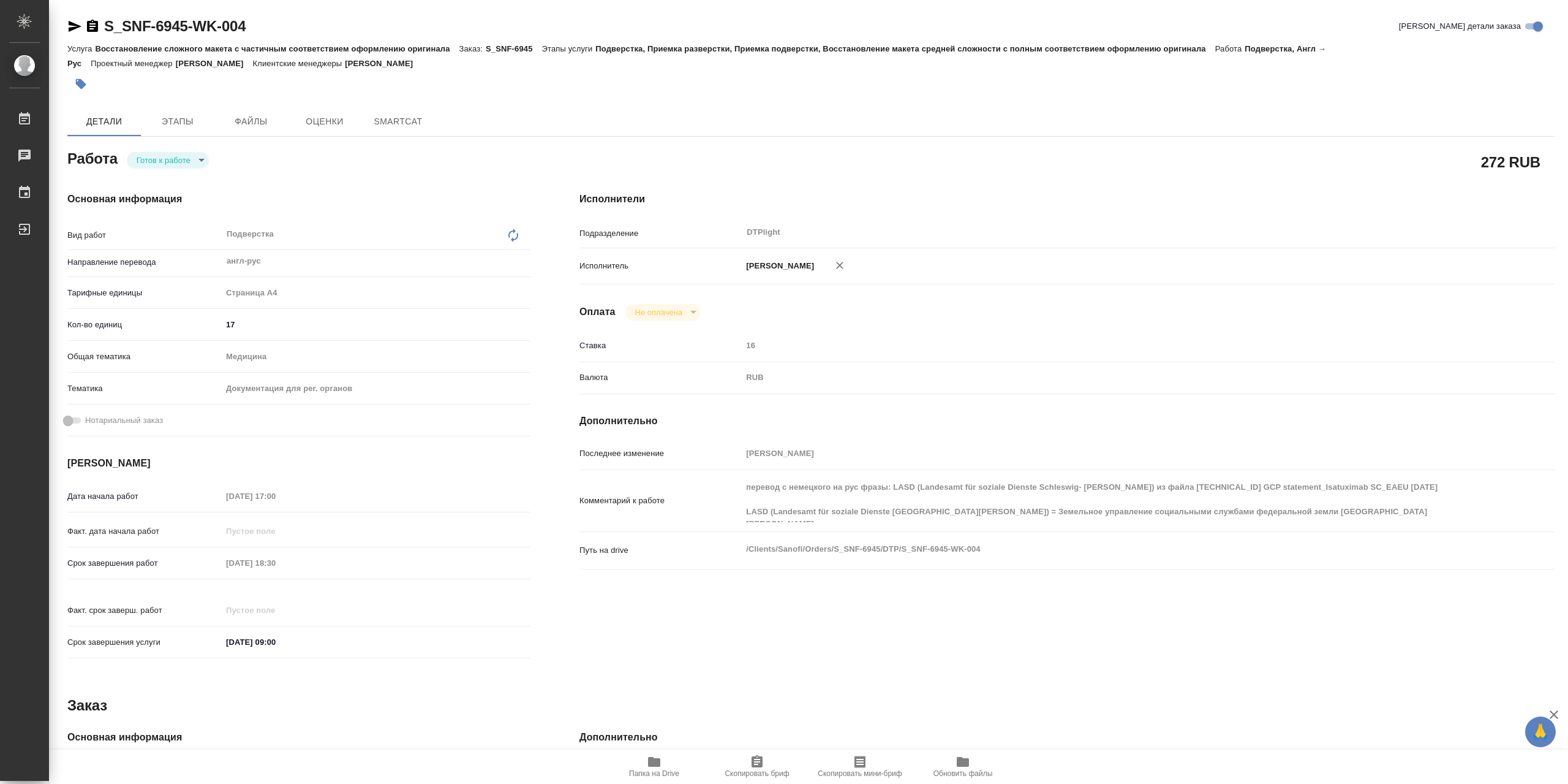
type textarea "x"
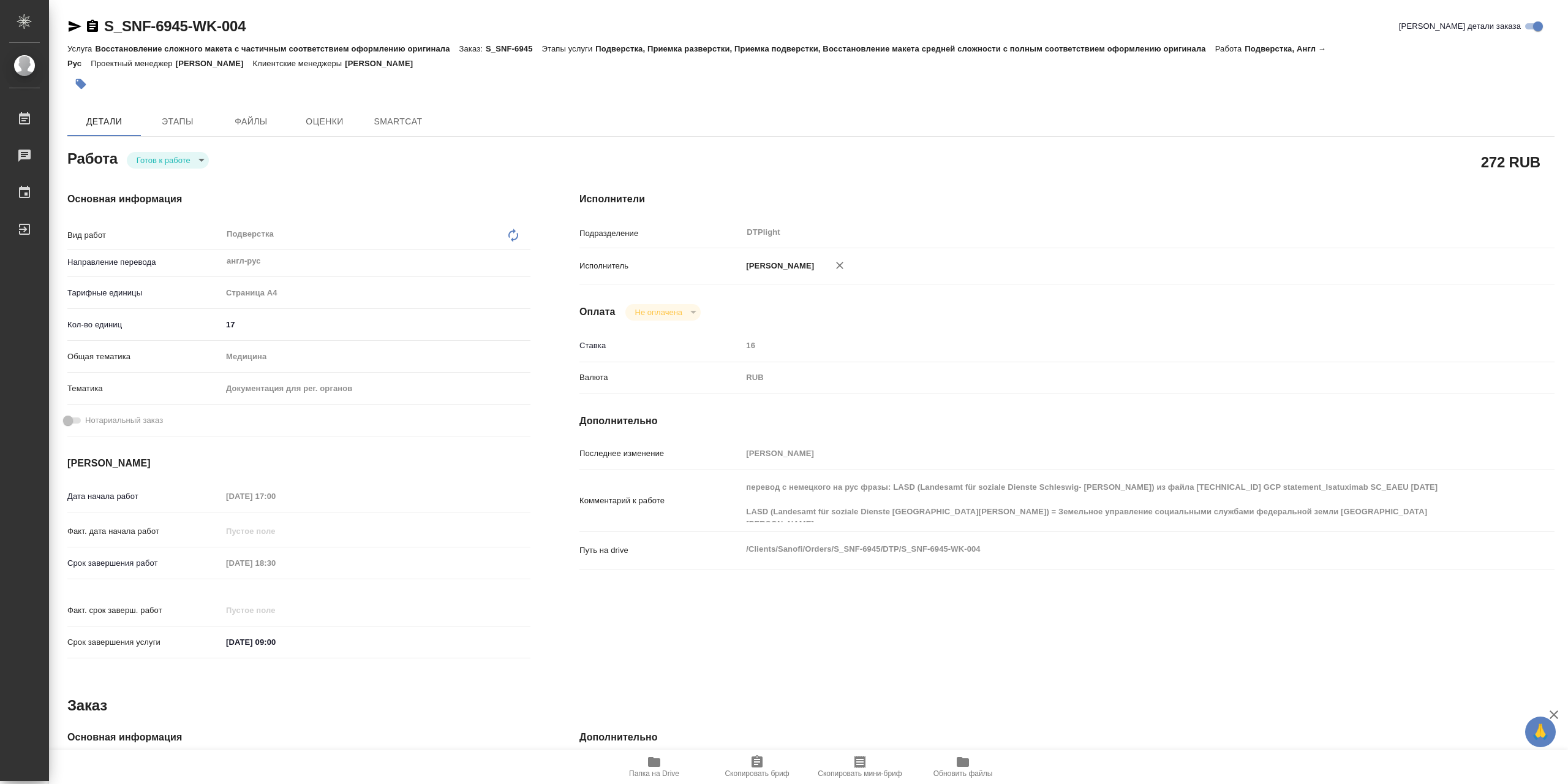
type textarea "x"
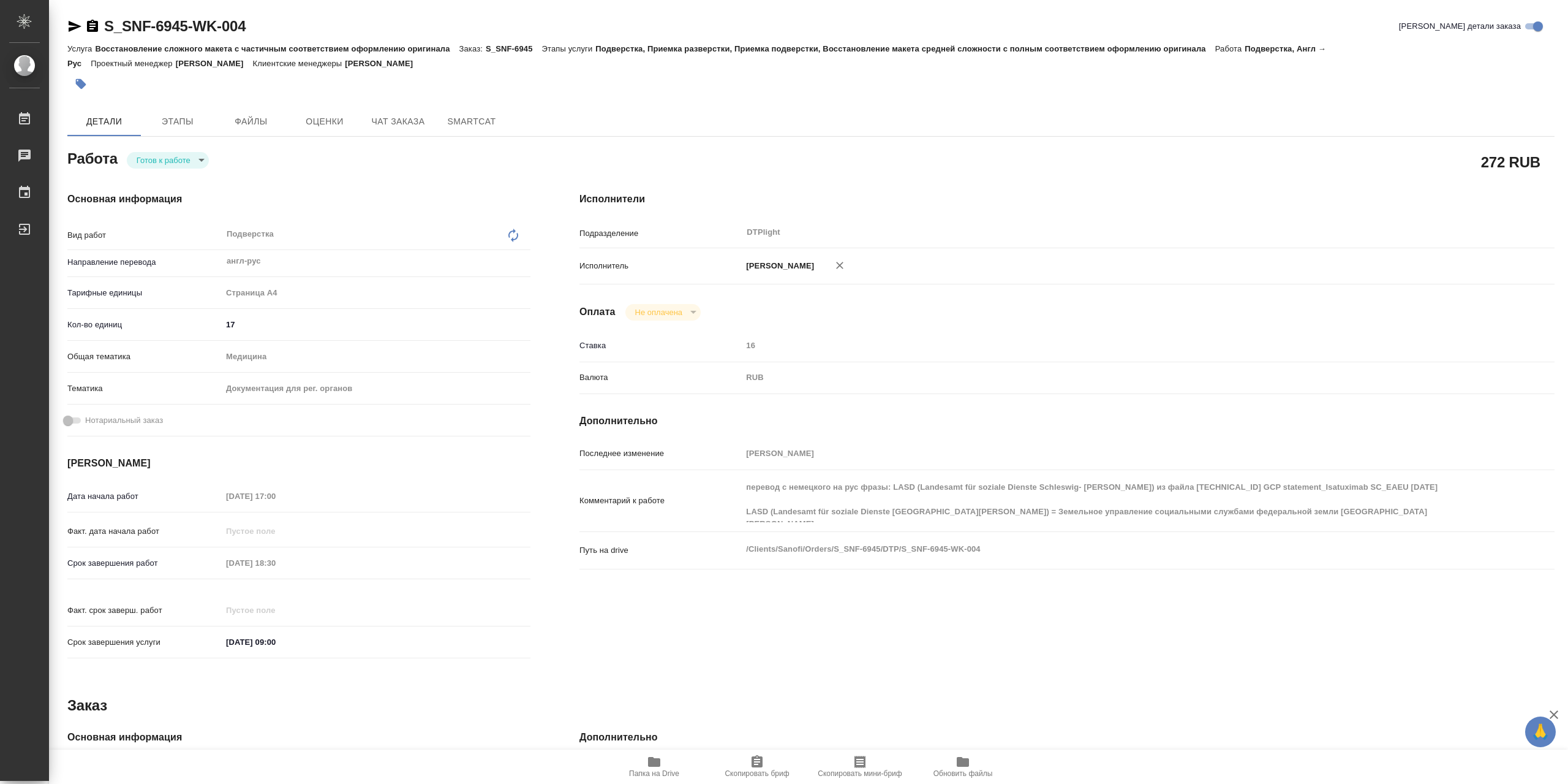
type textarea "x"
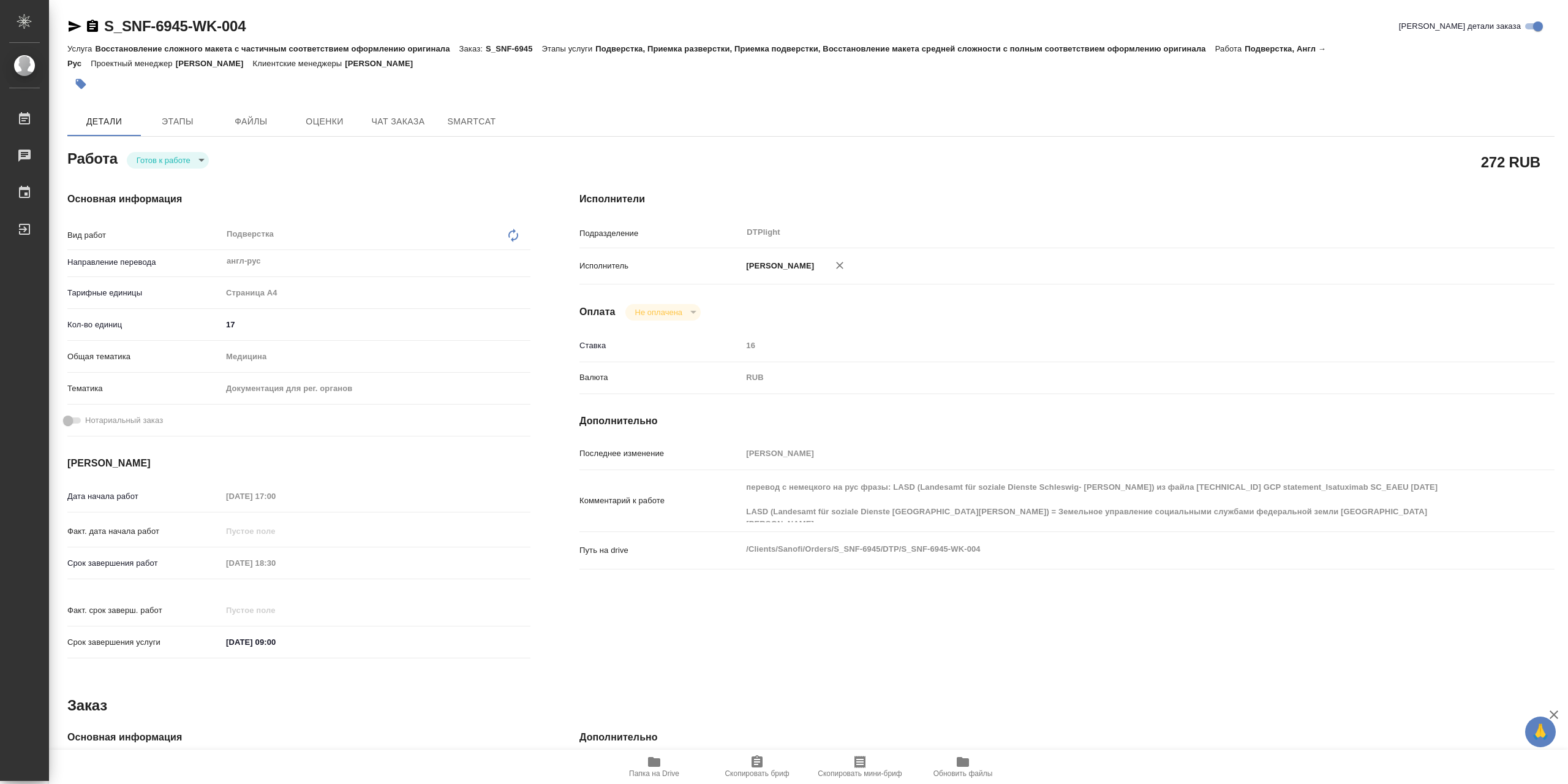
type textarea "x"
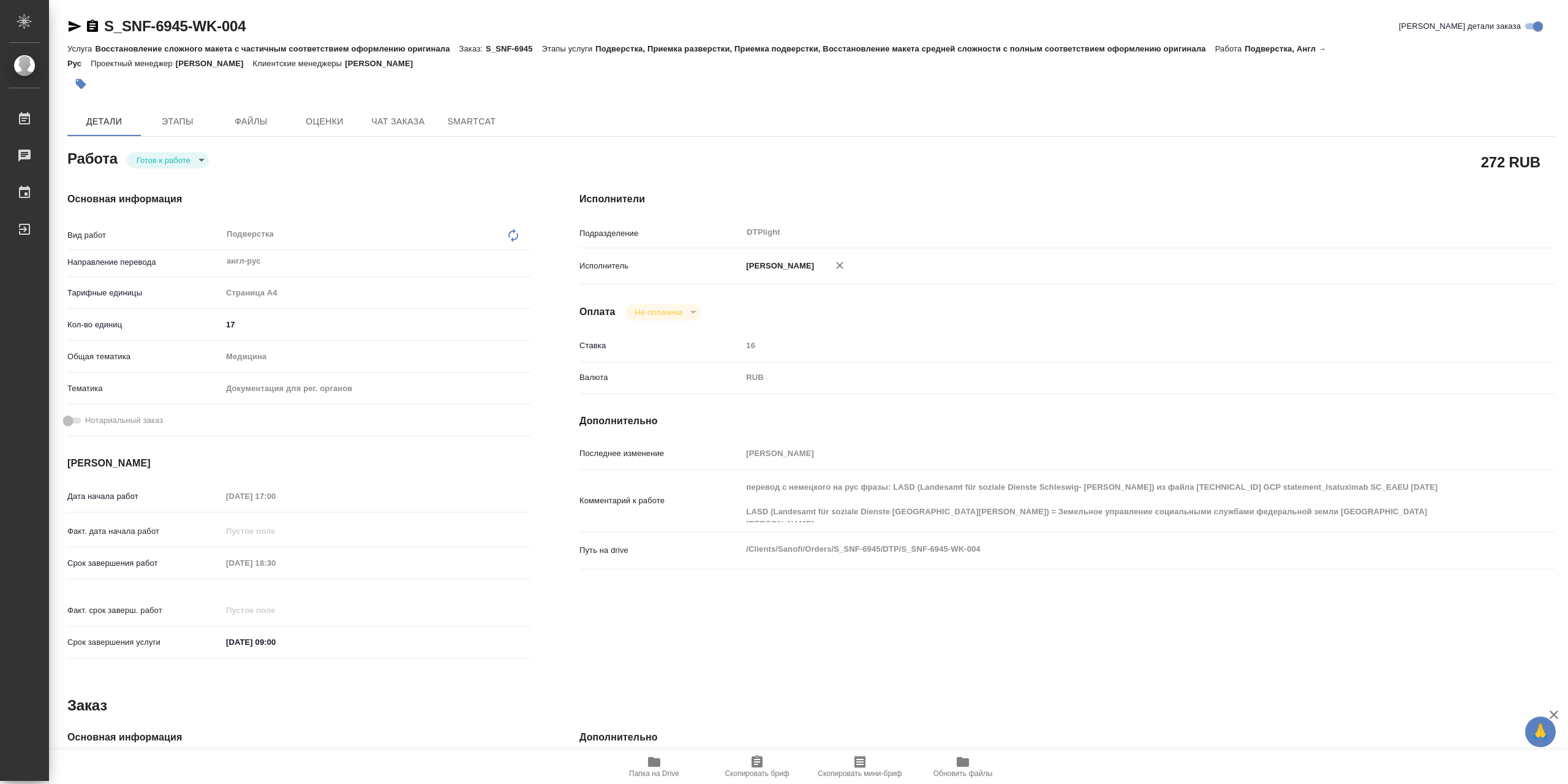
click at [666, 770] on span "Папка на Drive" at bounding box center [654, 773] width 51 height 8
type textarea "x"
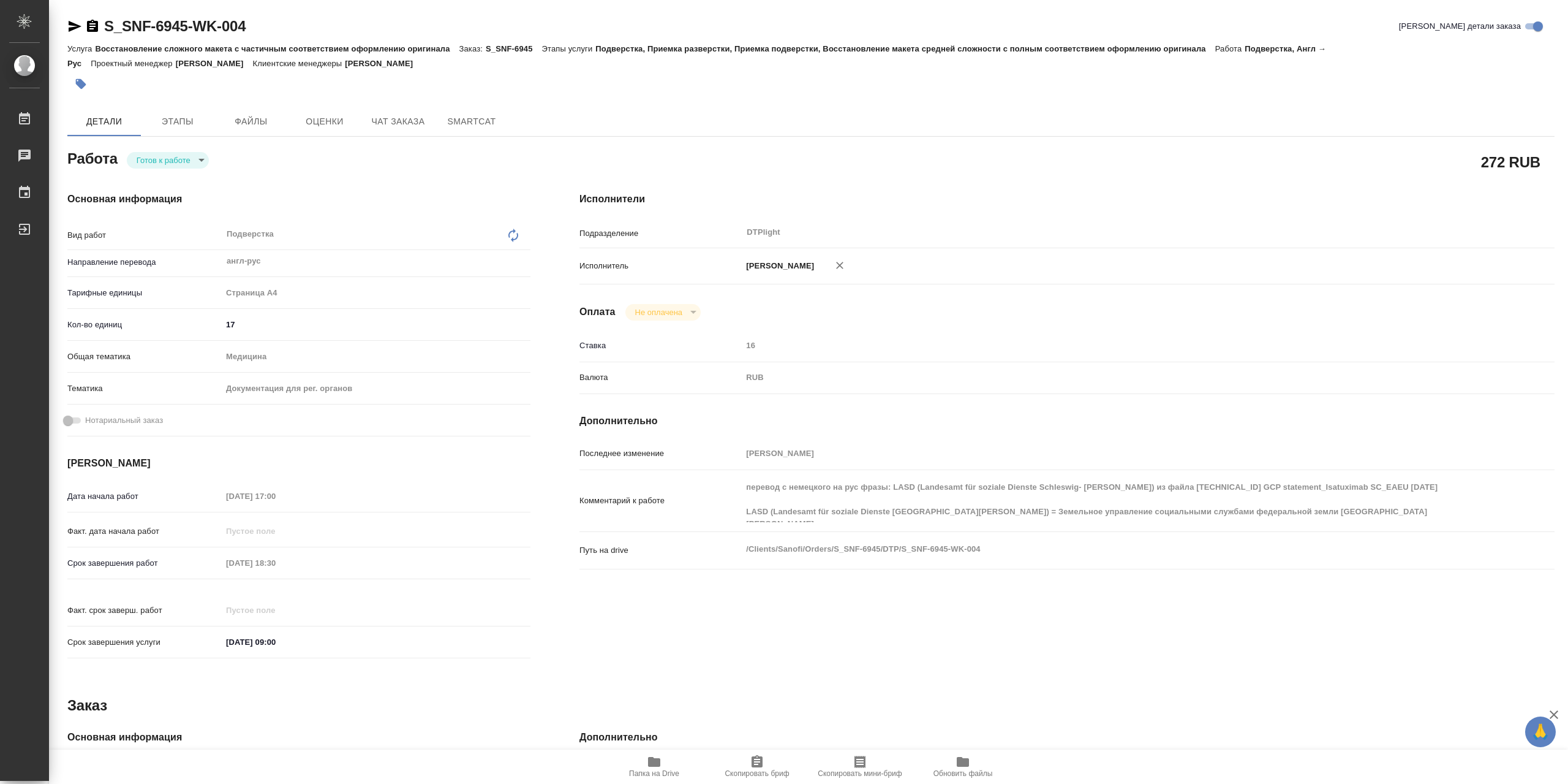
type textarea "x"
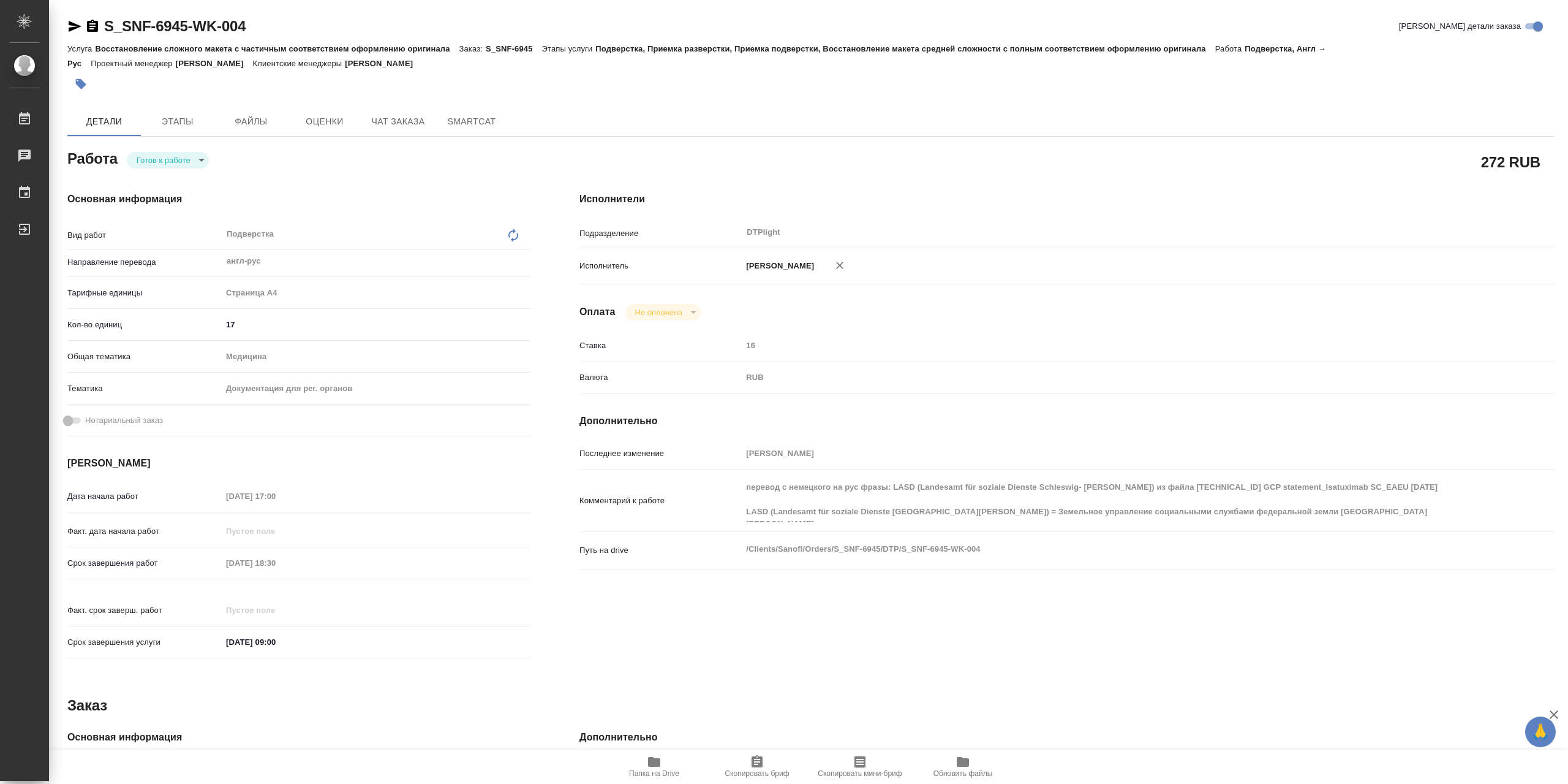
type textarea "x"
